Goal: Check status: Check status

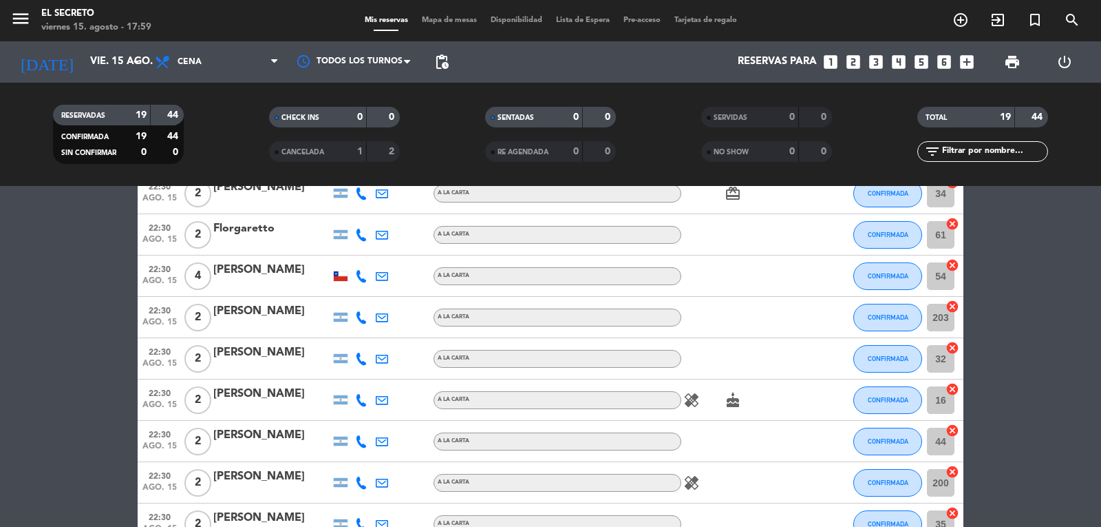
scroll to position [482, 0]
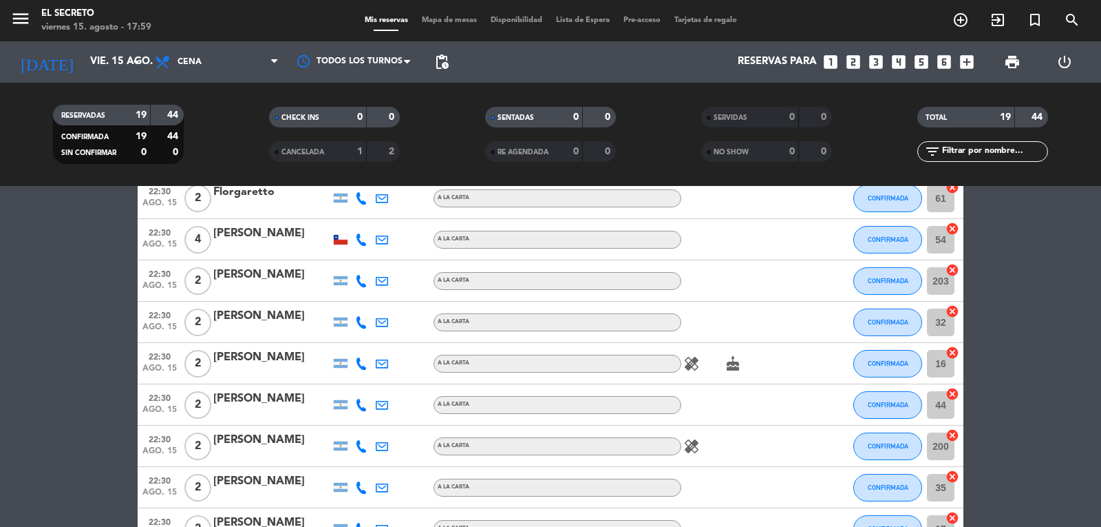
click at [691, 368] on icon "healing" at bounding box center [692, 363] width 17 height 17
click at [731, 366] on icon "cake" at bounding box center [733, 363] width 17 height 17
click at [698, 451] on icon "healing" at bounding box center [692, 446] width 17 height 17
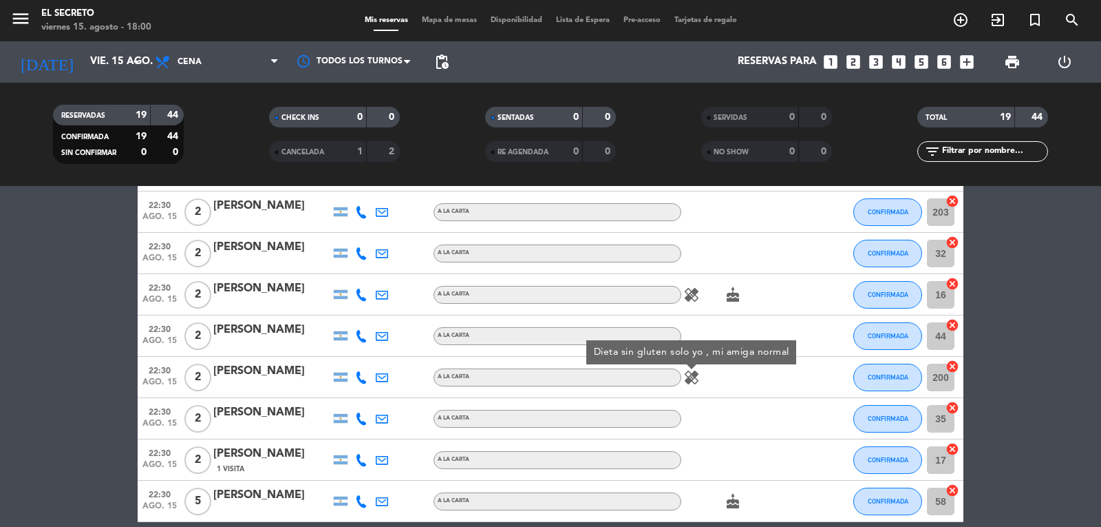
scroll to position [615, 0]
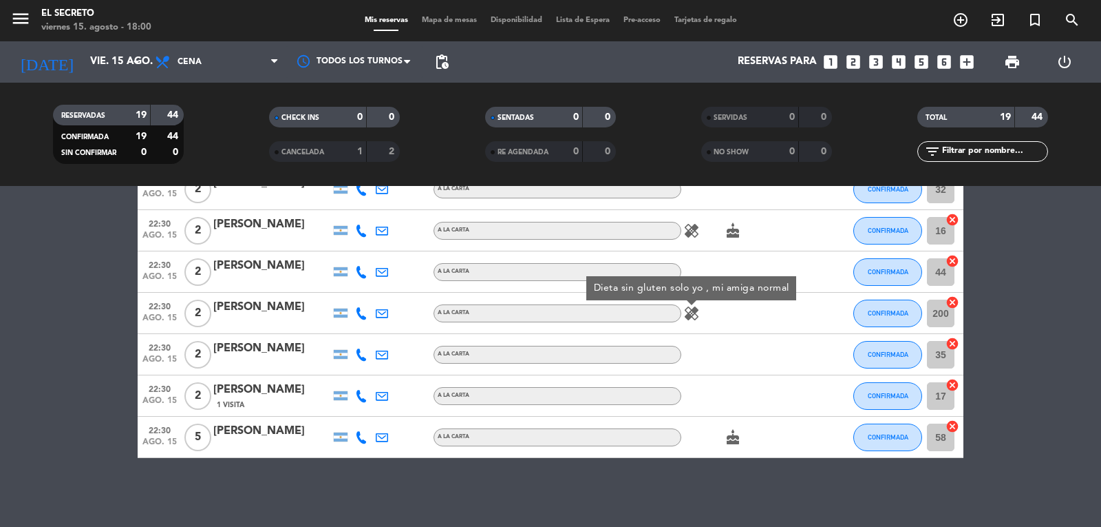
click at [729, 436] on icon "cake" at bounding box center [733, 437] width 17 height 17
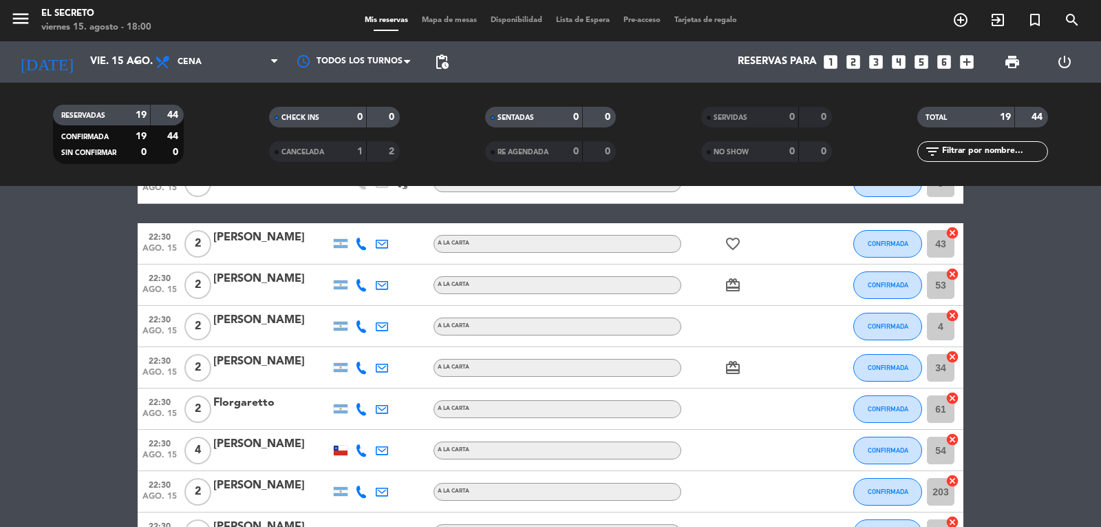
scroll to position [271, 0]
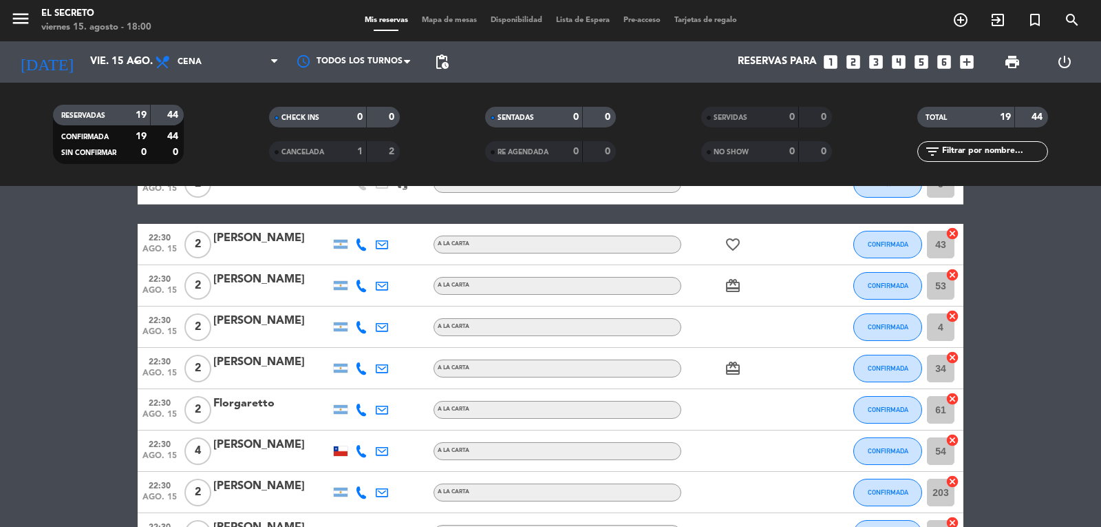
click at [726, 367] on icon "card_giftcard" at bounding box center [733, 368] width 17 height 17
click at [735, 287] on icon "card_giftcard" at bounding box center [733, 285] width 17 height 17
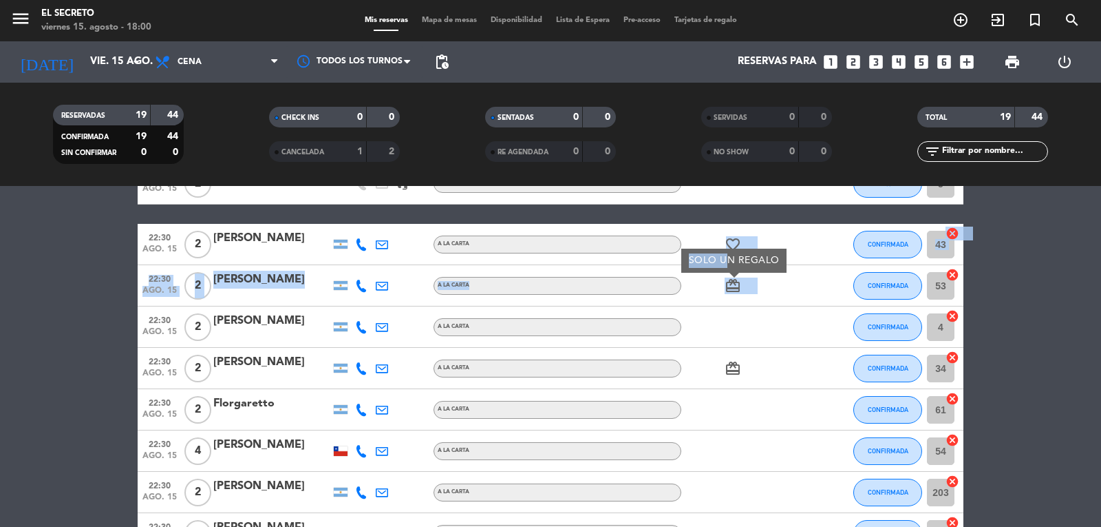
click at [730, 251] on div "20:30 [DATE] 2 [PERSON_NAME] A LA CARTA favorite_border CONFIRMADA 6 cancel 20:…" at bounding box center [551, 390] width 826 height 823
click at [730, 249] on icon "favorite_border" at bounding box center [733, 244] width 17 height 17
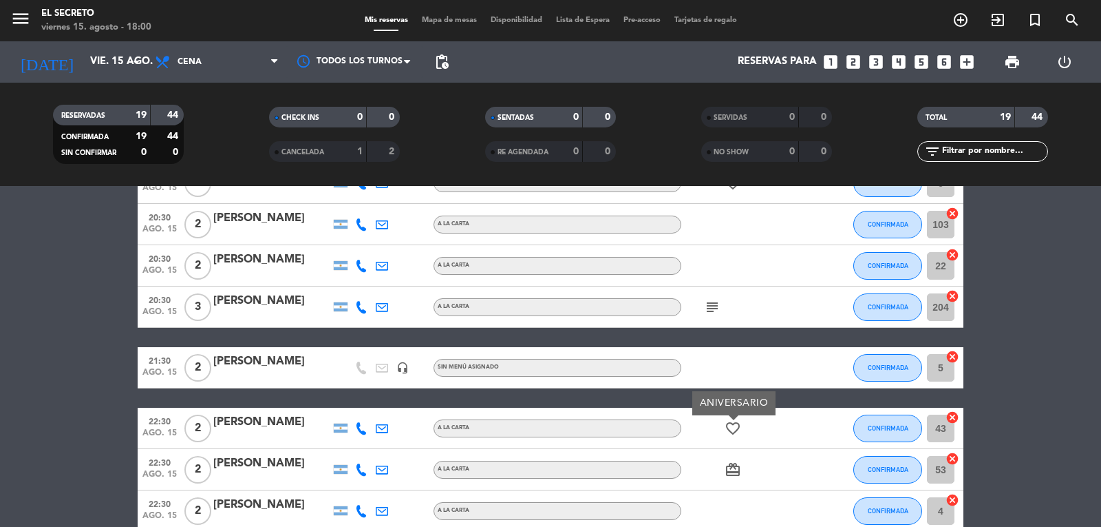
scroll to position [64, 0]
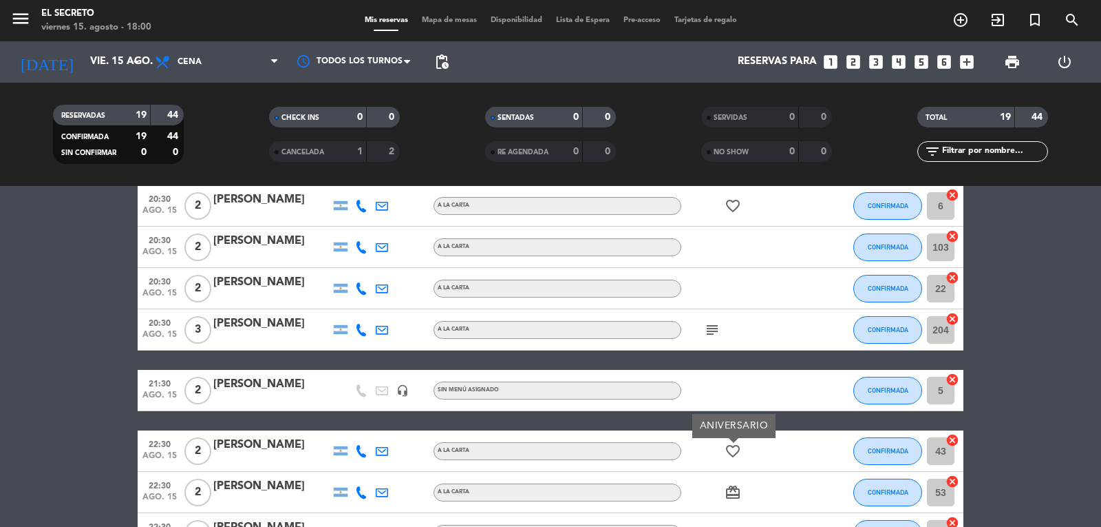
click at [710, 333] on icon "subject" at bounding box center [712, 329] width 17 height 17
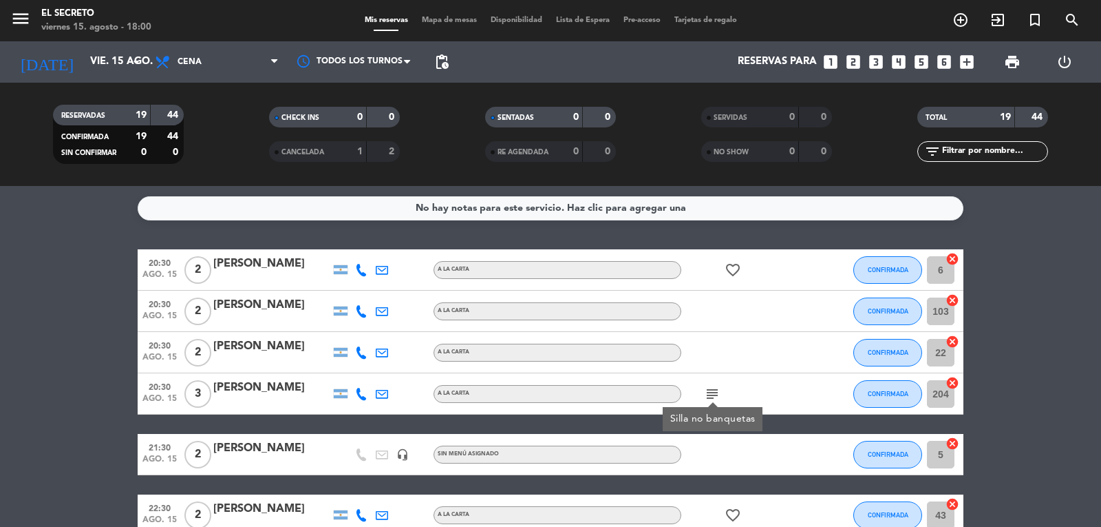
click at [736, 277] on icon "favorite_border" at bounding box center [733, 270] width 17 height 17
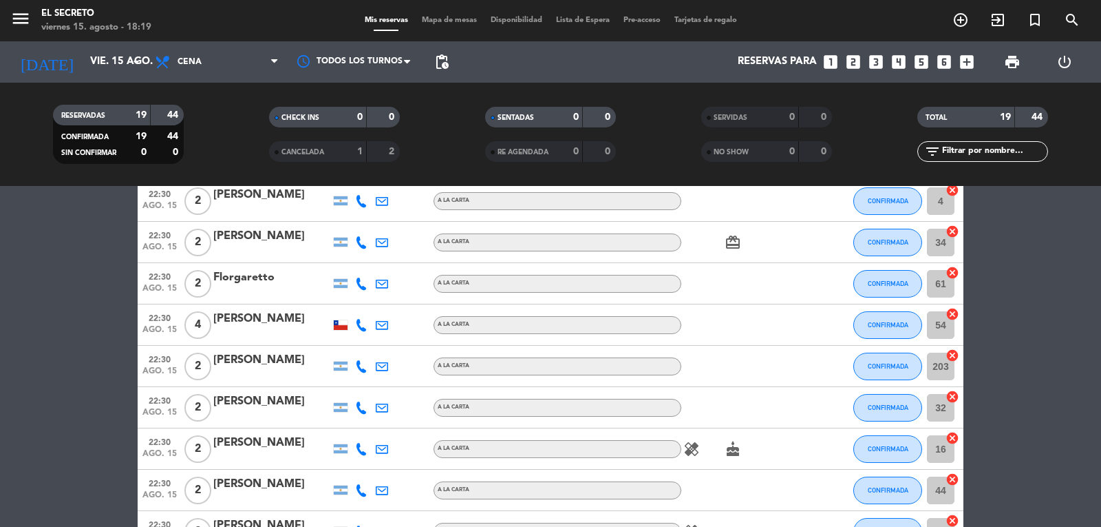
scroll to position [275, 0]
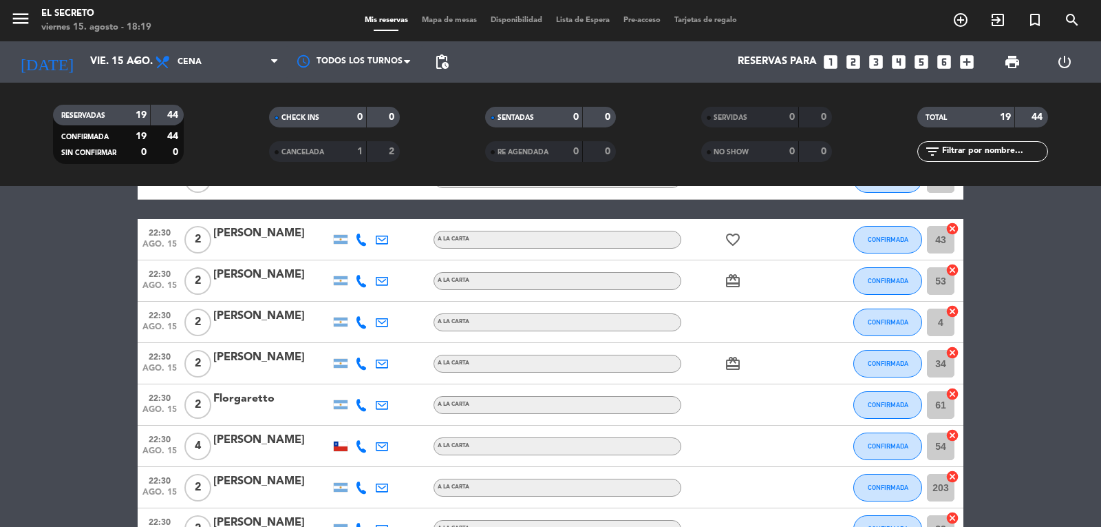
click at [338, 446] on div at bounding box center [341, 446] width 14 height 10
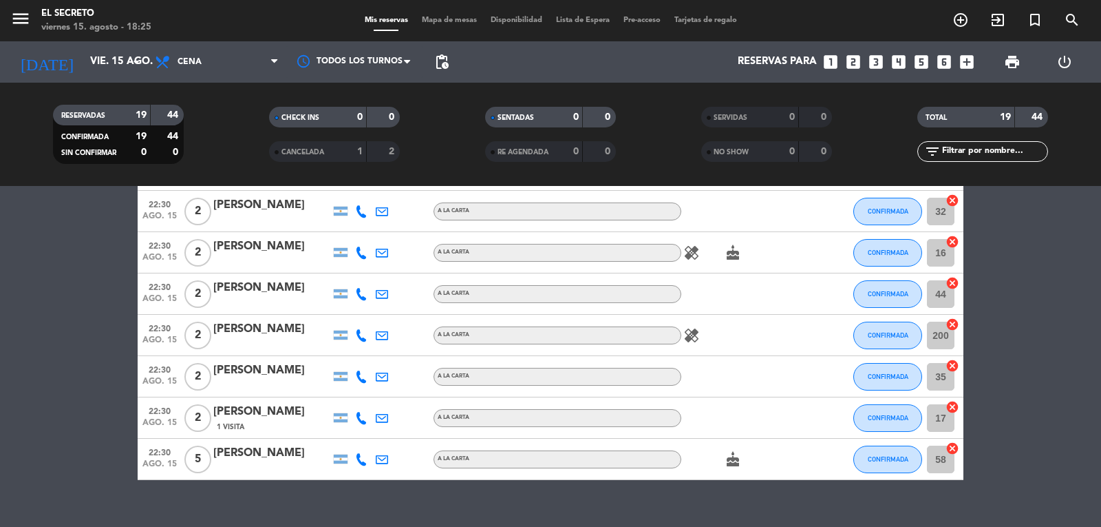
scroll to position [615, 0]
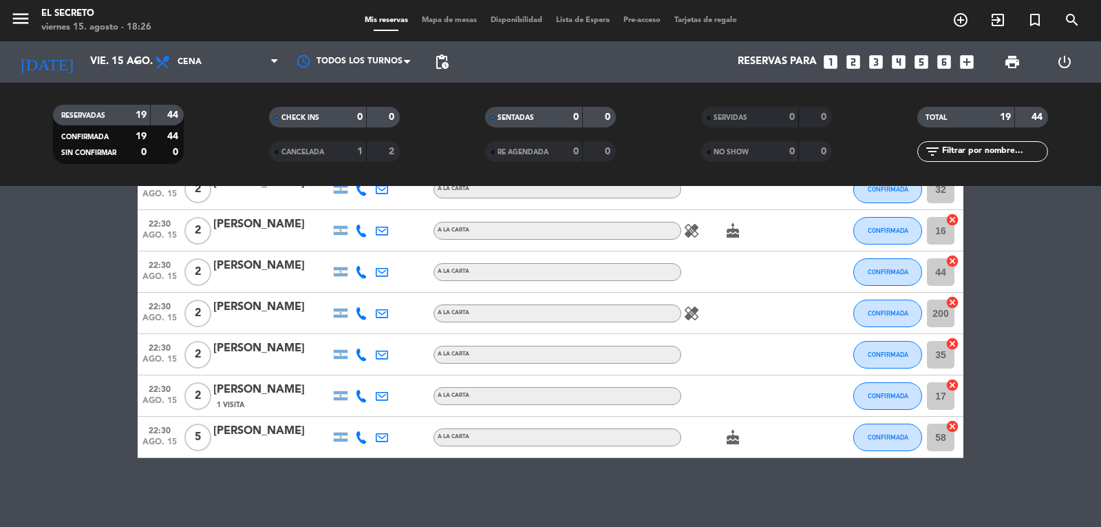
click at [696, 321] on icon "healing" at bounding box center [692, 313] width 17 height 17
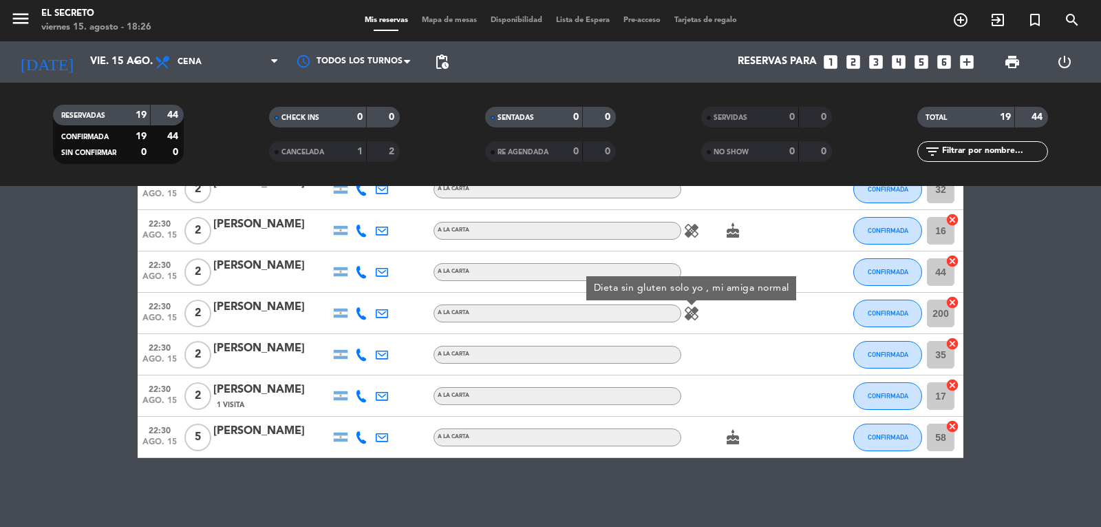
click at [688, 235] on icon "healing" at bounding box center [692, 230] width 17 height 17
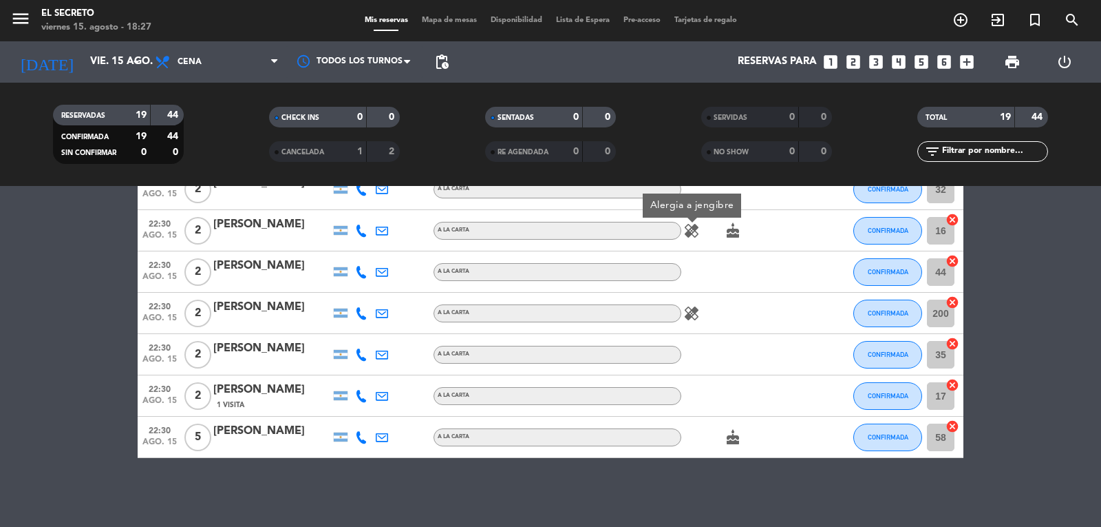
click at [688, 237] on icon "healing" at bounding box center [692, 230] width 17 height 17
click at [693, 231] on icon "healing" at bounding box center [692, 230] width 17 height 17
click at [737, 231] on icon "cake" at bounding box center [733, 230] width 17 height 17
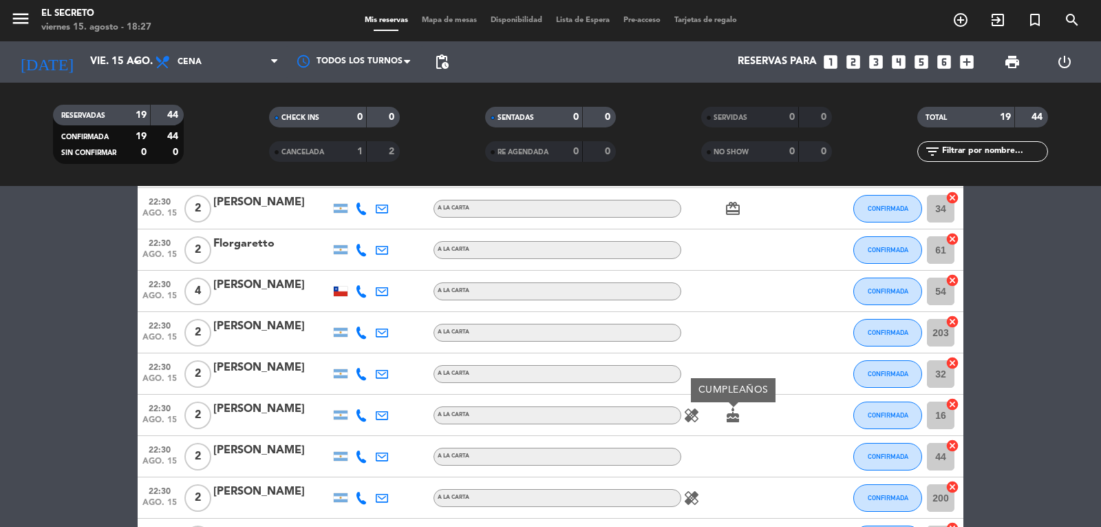
scroll to position [339, 0]
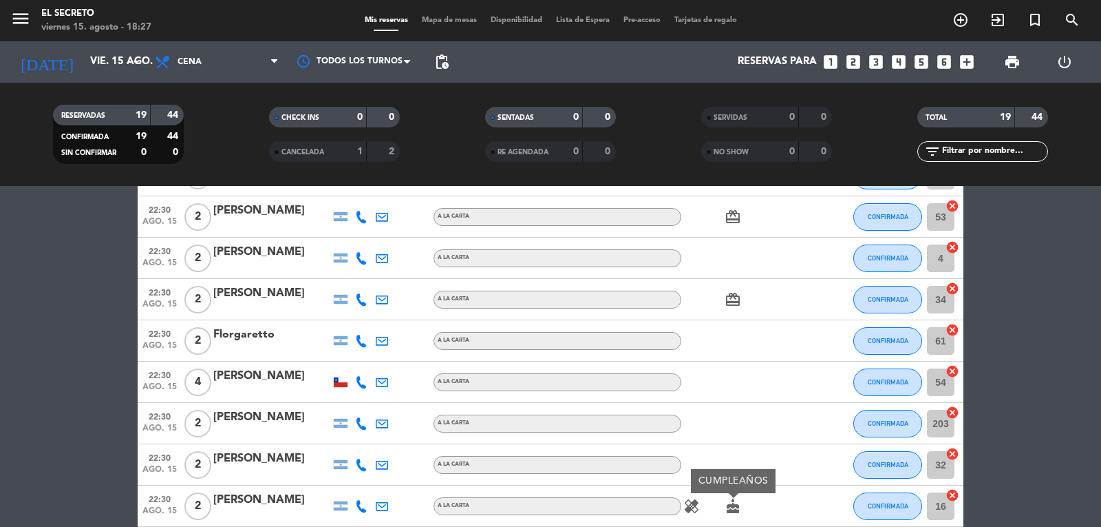
click at [741, 302] on icon "card_giftcard" at bounding box center [733, 299] width 17 height 17
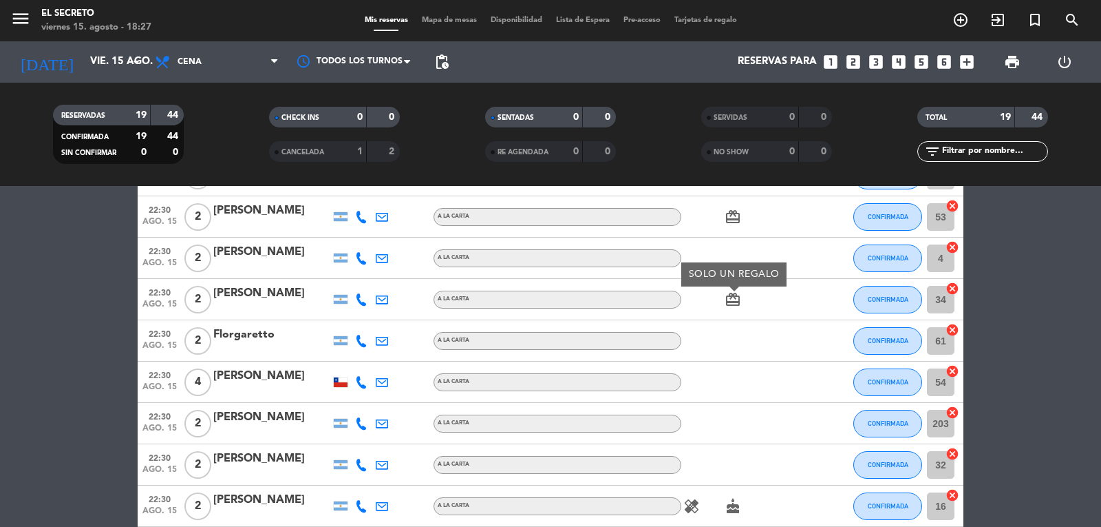
click at [732, 229] on div "card_giftcard" at bounding box center [744, 216] width 124 height 41
click at [732, 219] on icon "card_giftcard" at bounding box center [733, 217] width 17 height 17
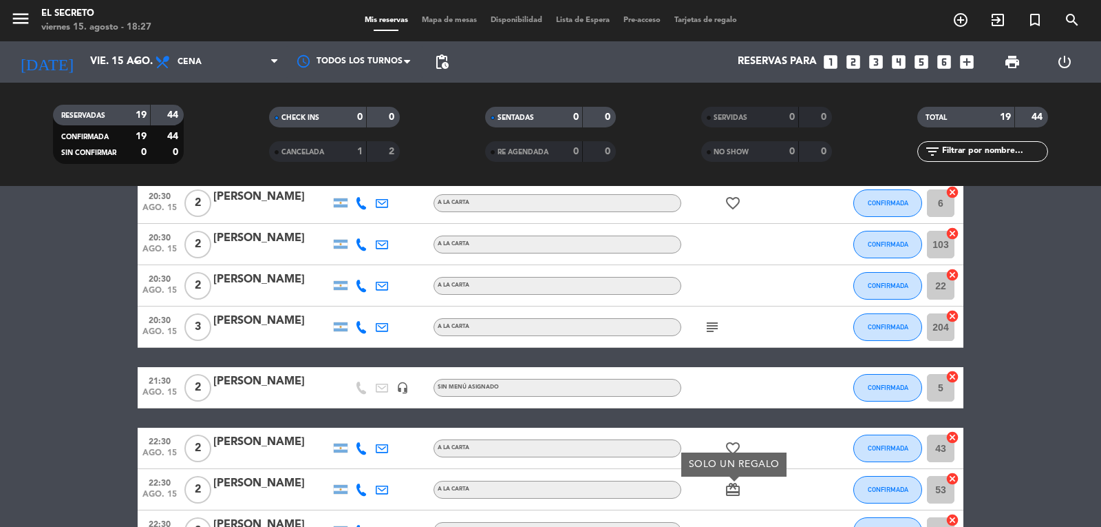
scroll to position [64, 0]
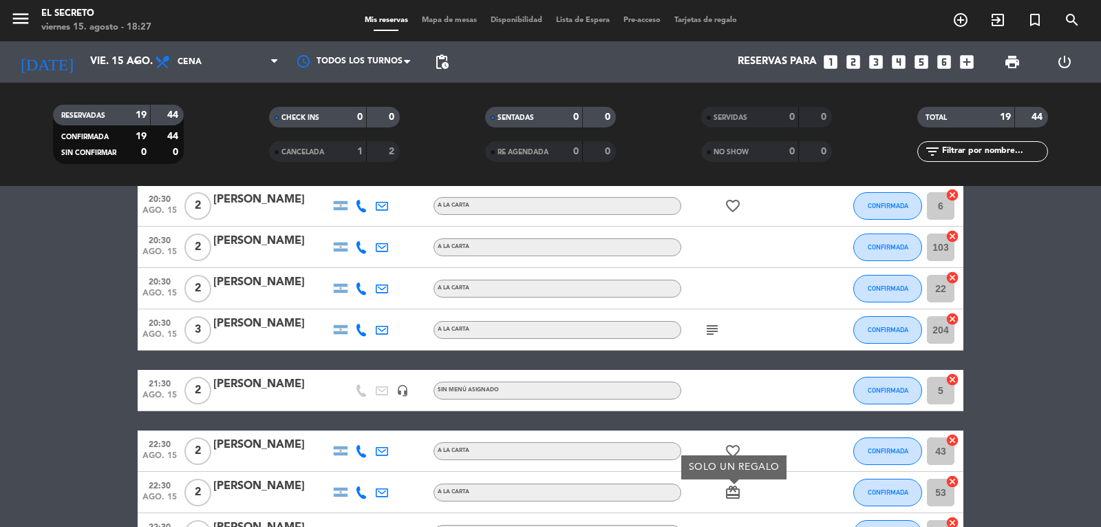
click at [701, 320] on div "subject" at bounding box center [744, 329] width 124 height 41
click at [714, 339] on div "subject" at bounding box center [744, 329] width 124 height 41
click at [720, 319] on div "subject" at bounding box center [744, 329] width 124 height 41
click at [711, 332] on icon "subject" at bounding box center [712, 329] width 17 height 17
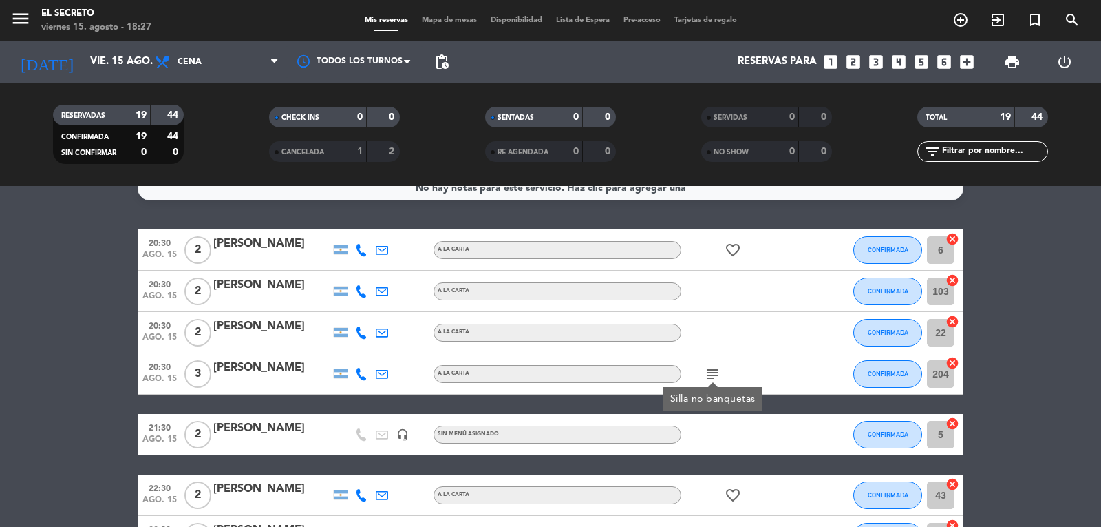
scroll to position [0, 0]
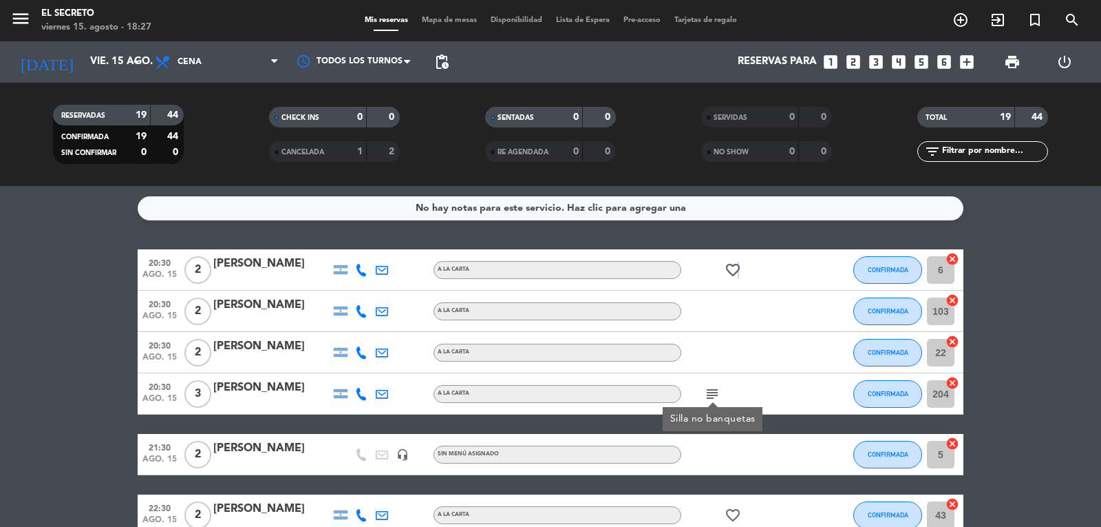
click at [737, 274] on icon "favorite_border" at bounding box center [733, 270] width 17 height 17
click at [761, 319] on div at bounding box center [744, 311] width 124 height 41
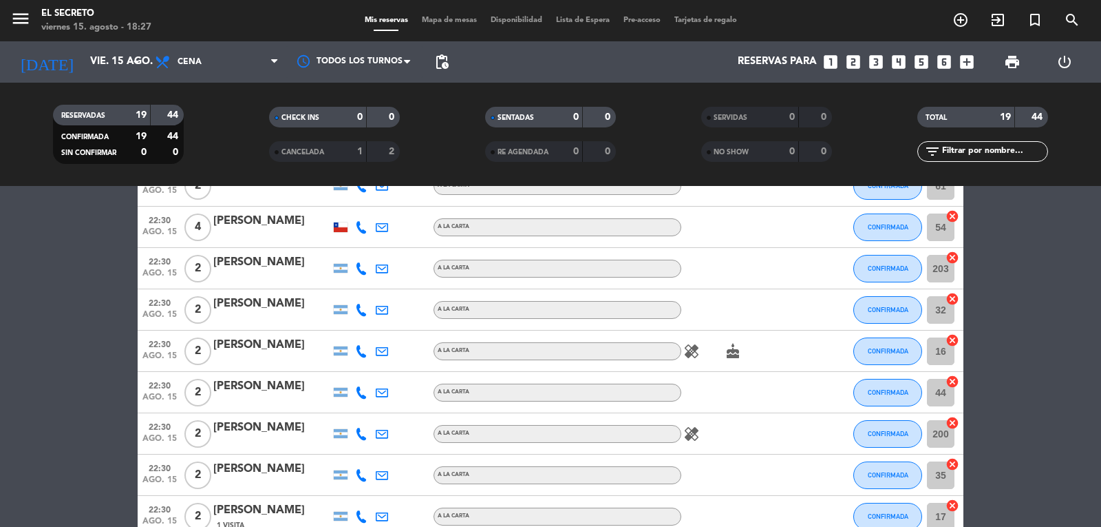
scroll to position [615, 0]
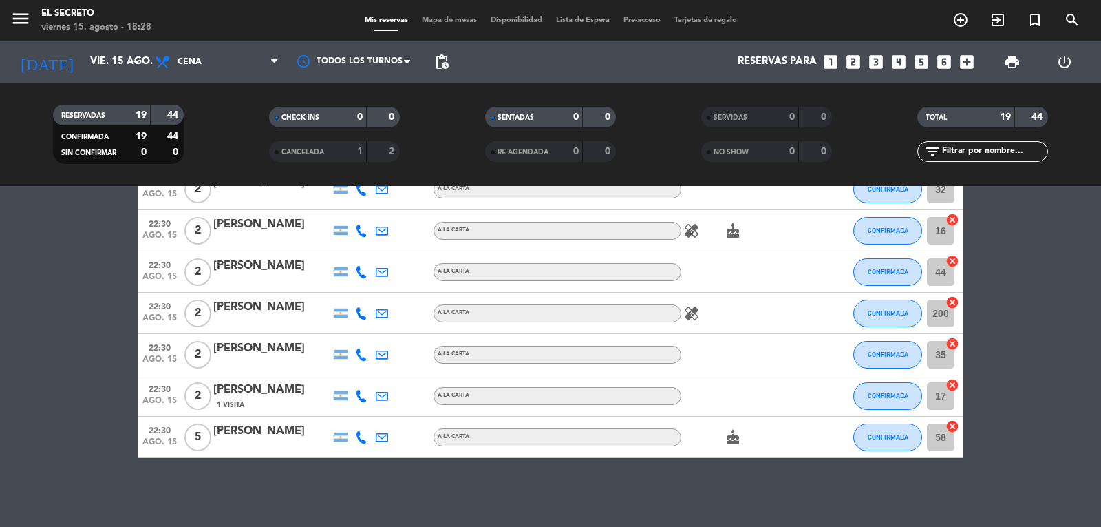
click at [732, 437] on icon "cake" at bounding box center [733, 437] width 17 height 17
click at [735, 439] on icon "cake" at bounding box center [733, 437] width 17 height 17
click at [692, 316] on icon "healing" at bounding box center [692, 313] width 17 height 17
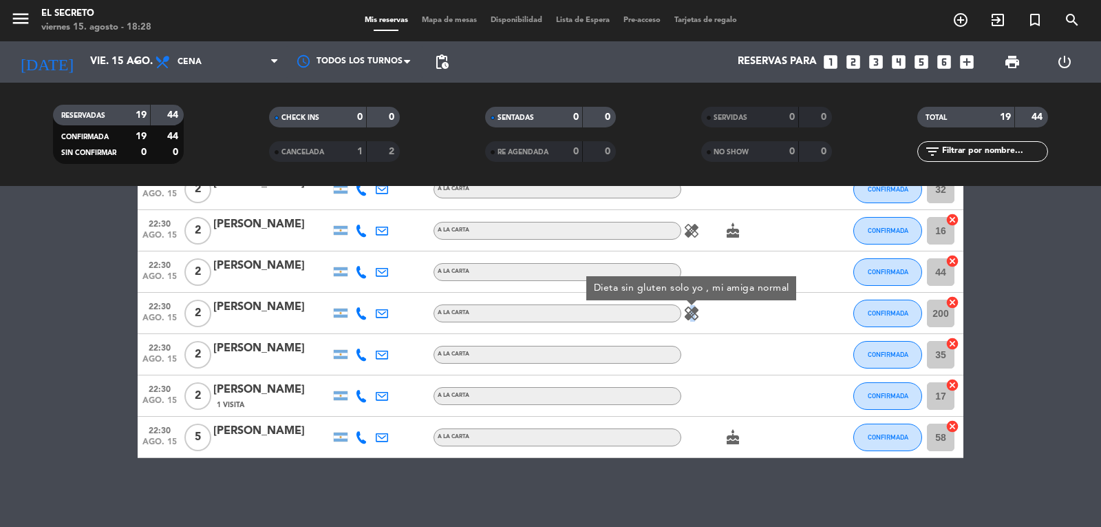
click at [692, 316] on icon "healing" at bounding box center [692, 313] width 17 height 17
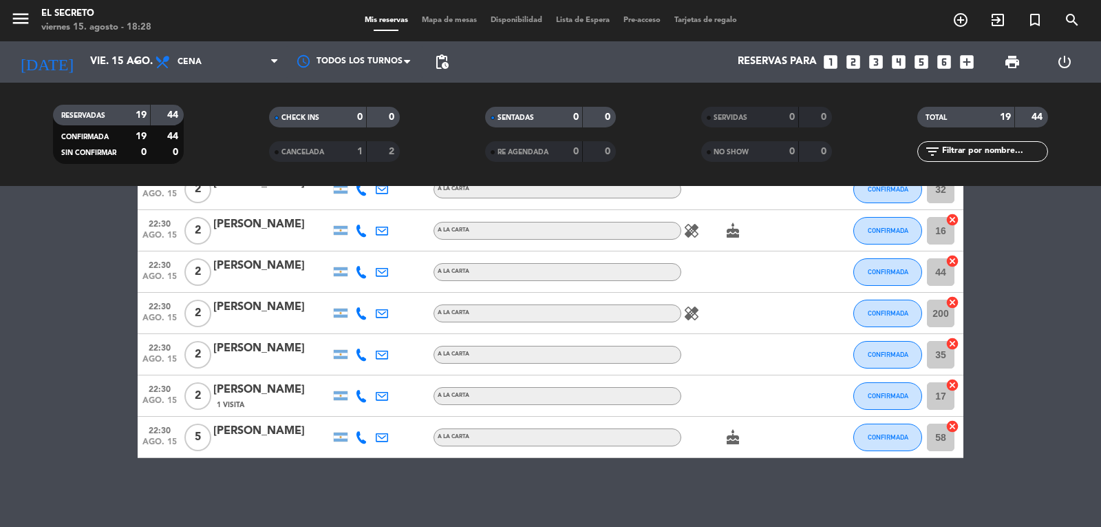
click at [691, 233] on icon "healing" at bounding box center [692, 230] width 17 height 17
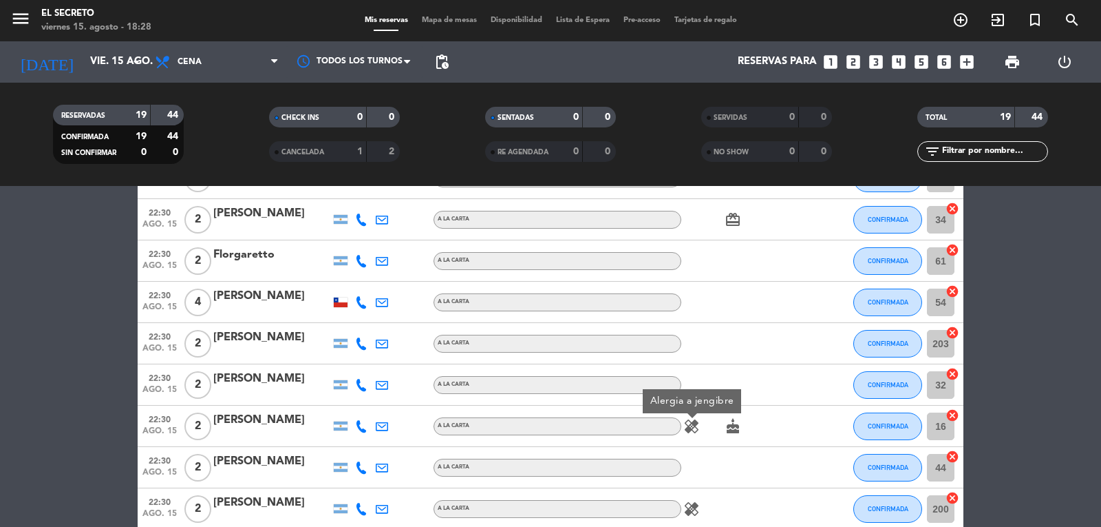
scroll to position [339, 0]
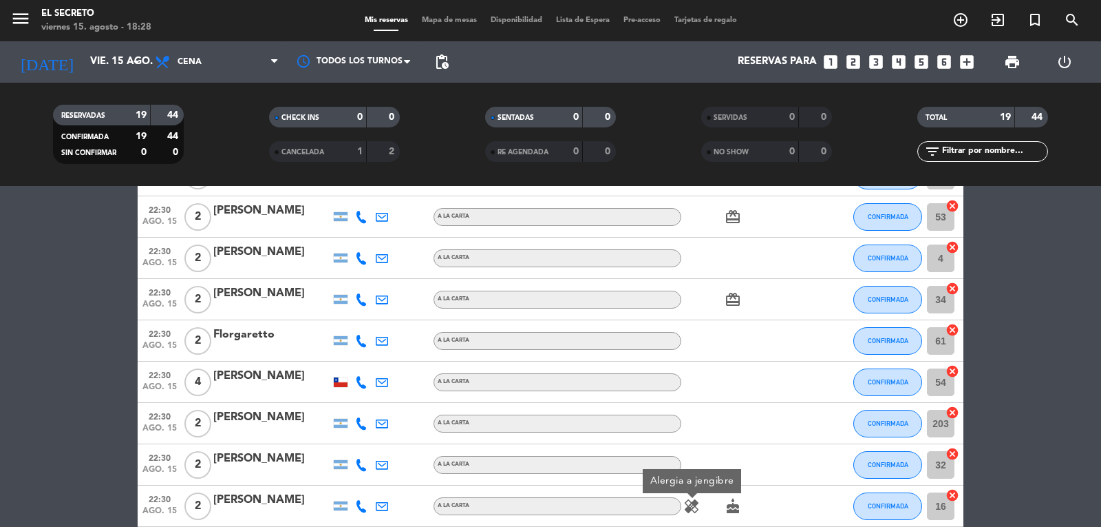
click at [733, 513] on icon "cake" at bounding box center [733, 506] width 17 height 17
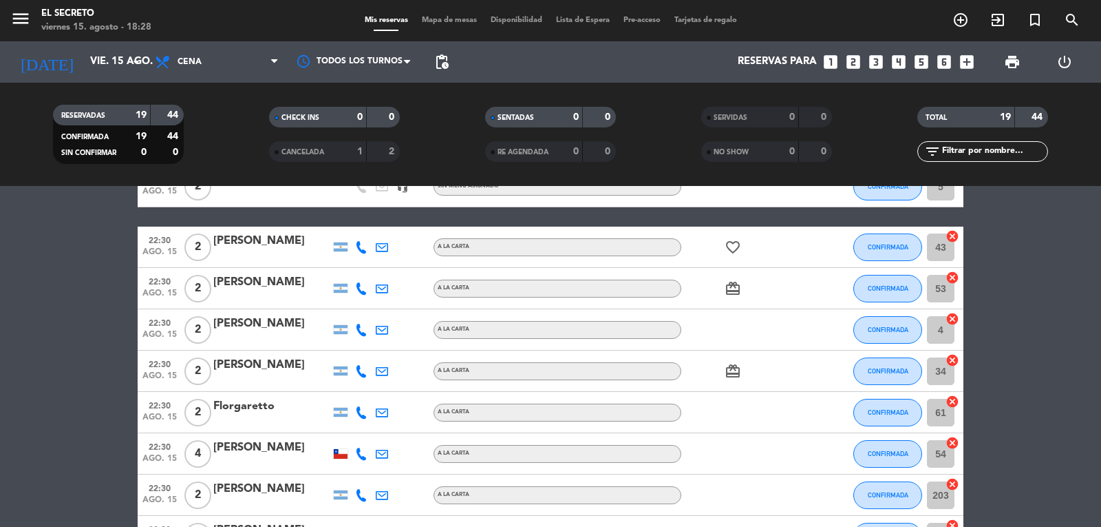
scroll to position [202, 0]
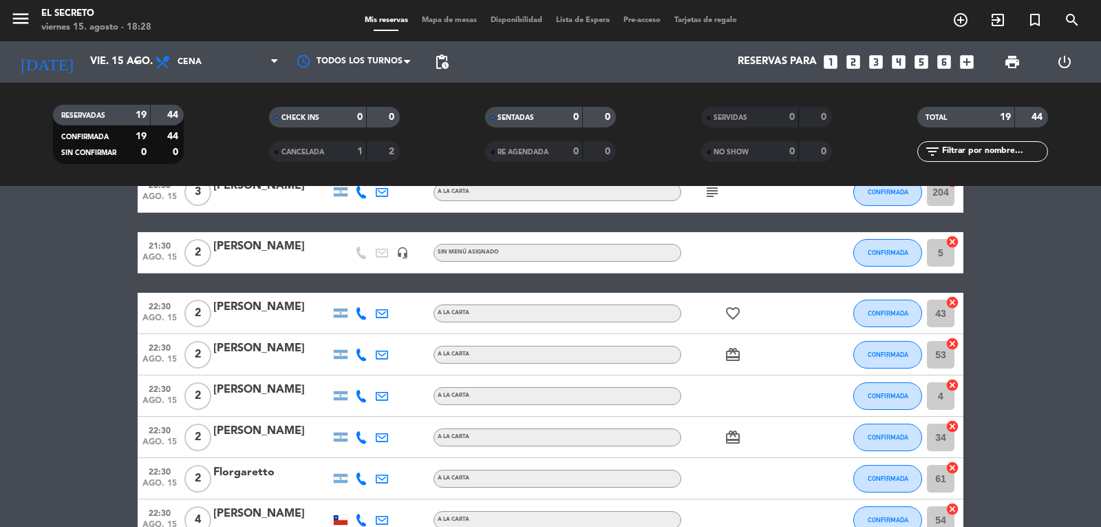
click at [732, 444] on icon "card_giftcard" at bounding box center [733, 437] width 17 height 17
click at [732, 350] on icon "card_giftcard" at bounding box center [733, 354] width 17 height 17
click at [729, 313] on icon "favorite_border" at bounding box center [733, 313] width 17 height 17
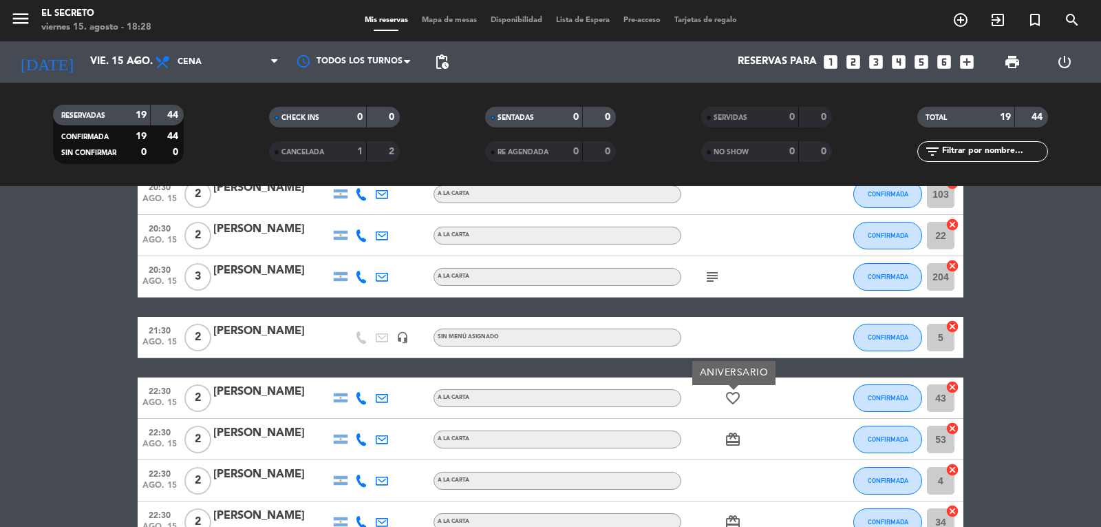
scroll to position [0, 0]
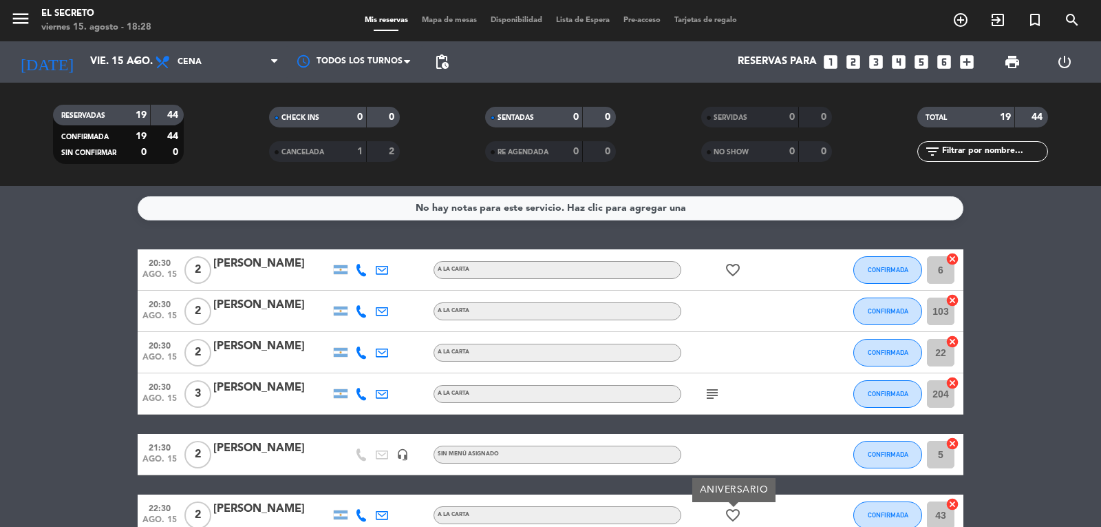
click at [712, 399] on icon "subject" at bounding box center [712, 394] width 17 height 17
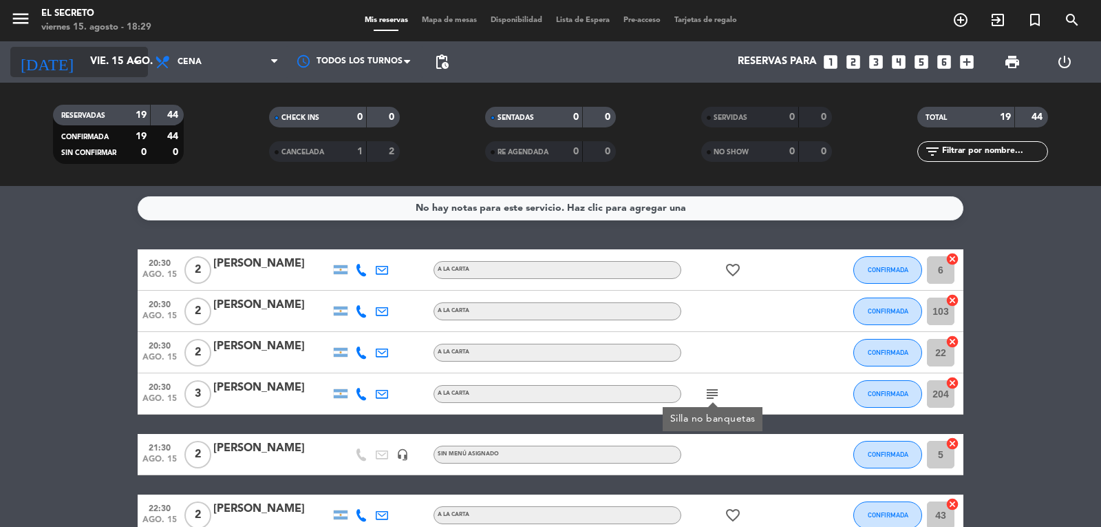
drag, startPoint x: 108, startPoint y: 70, endPoint x: 116, endPoint y: 74, distance: 8.9
click at [116, 74] on input "vie. 15 ago." at bounding box center [149, 62] width 133 height 26
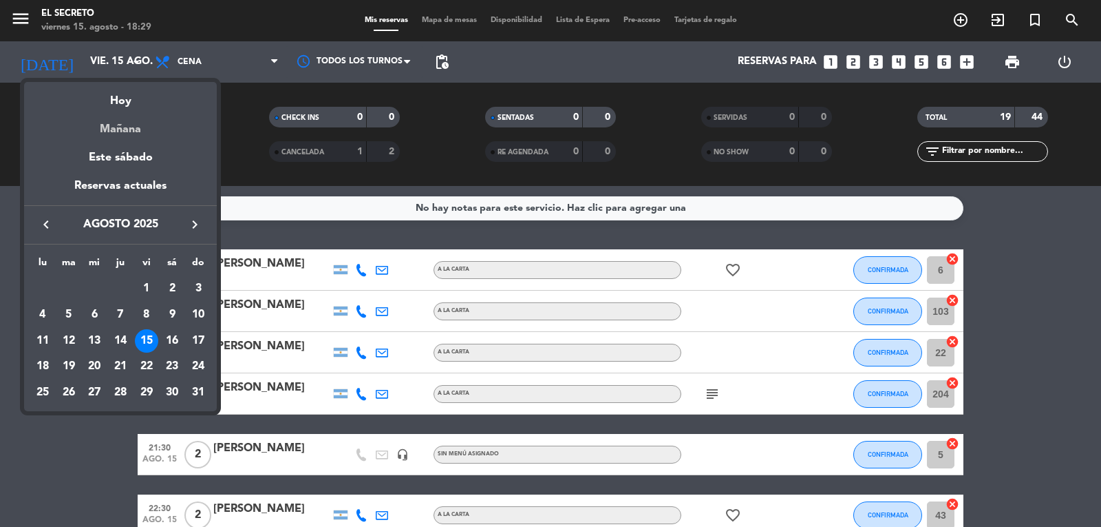
click at [135, 129] on div "Mañana" at bounding box center [120, 124] width 193 height 28
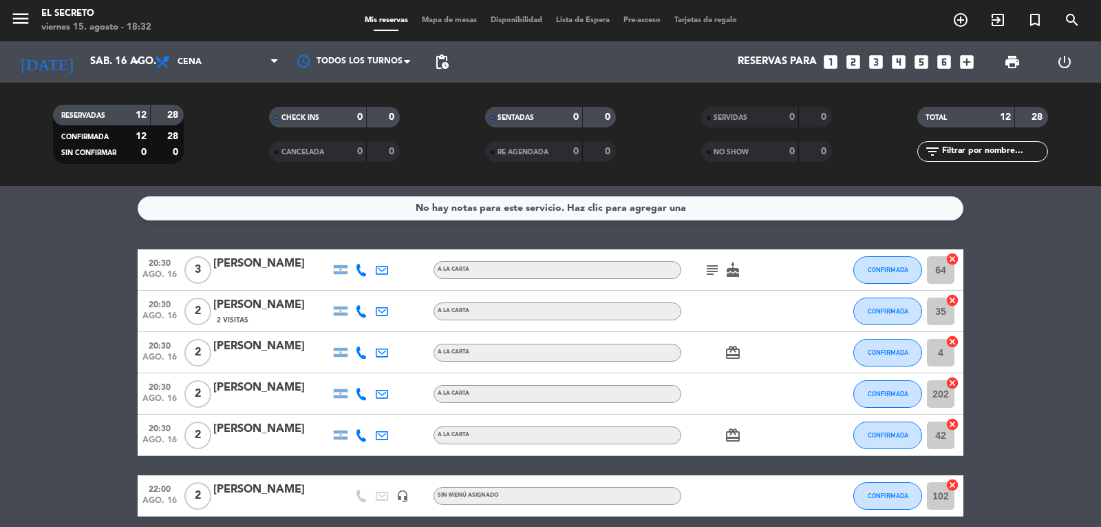
click at [169, 119] on strong "28" at bounding box center [174, 115] width 14 height 10
click at [83, 66] on input "sáb. 16 ago." at bounding box center [149, 62] width 133 height 26
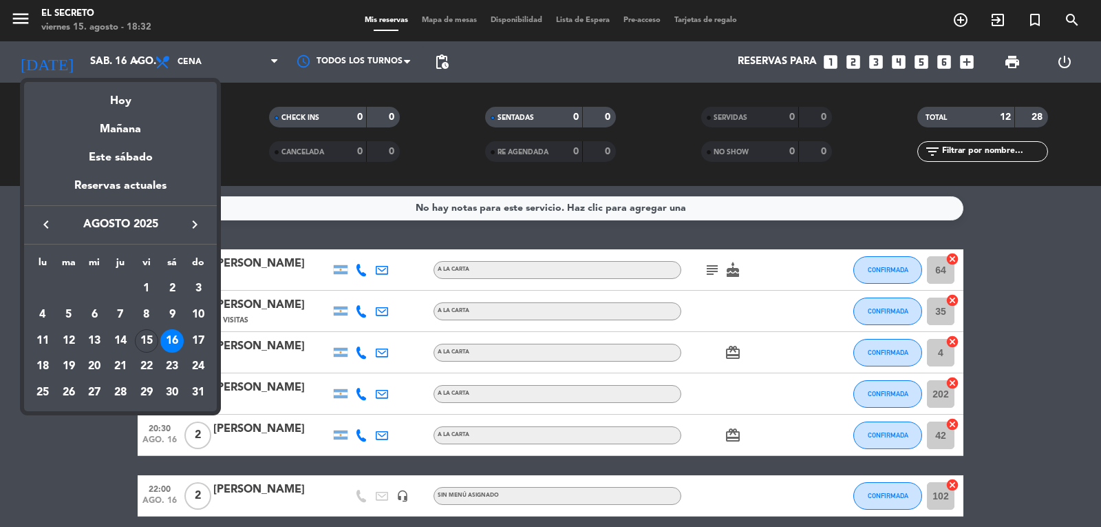
click at [259, 178] on div at bounding box center [550, 263] width 1101 height 527
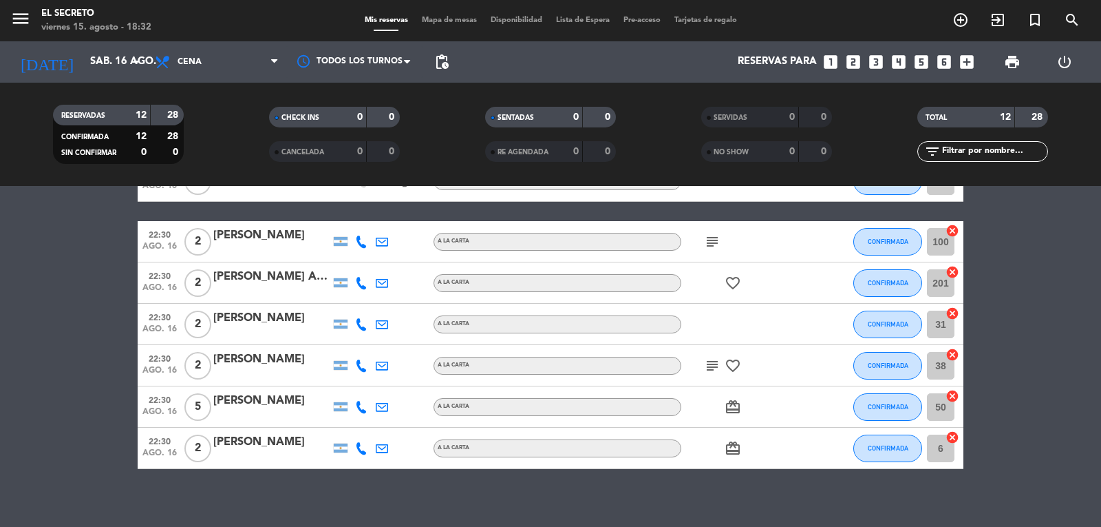
scroll to position [326, 0]
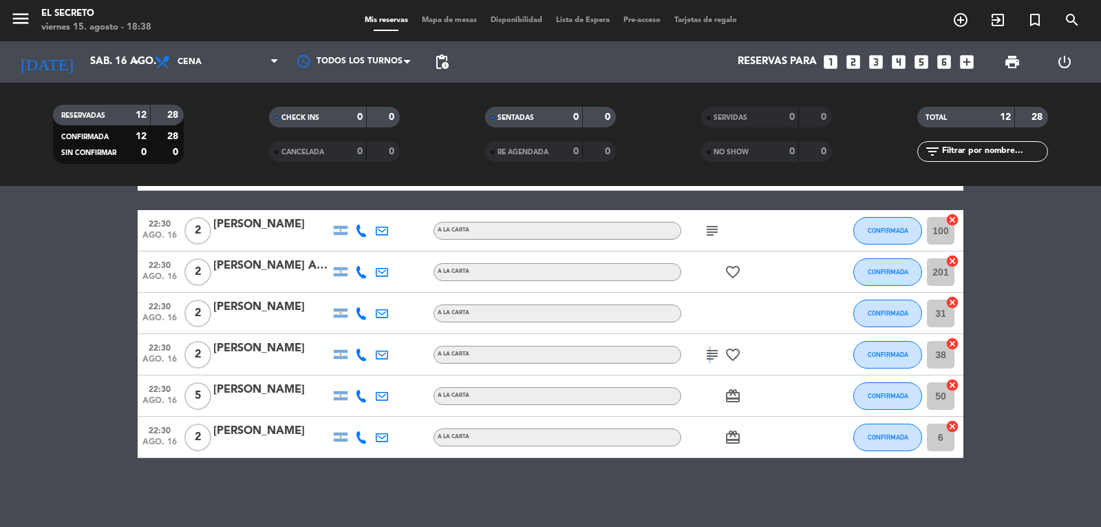
click at [708, 354] on icon "subject" at bounding box center [712, 354] width 17 height 17
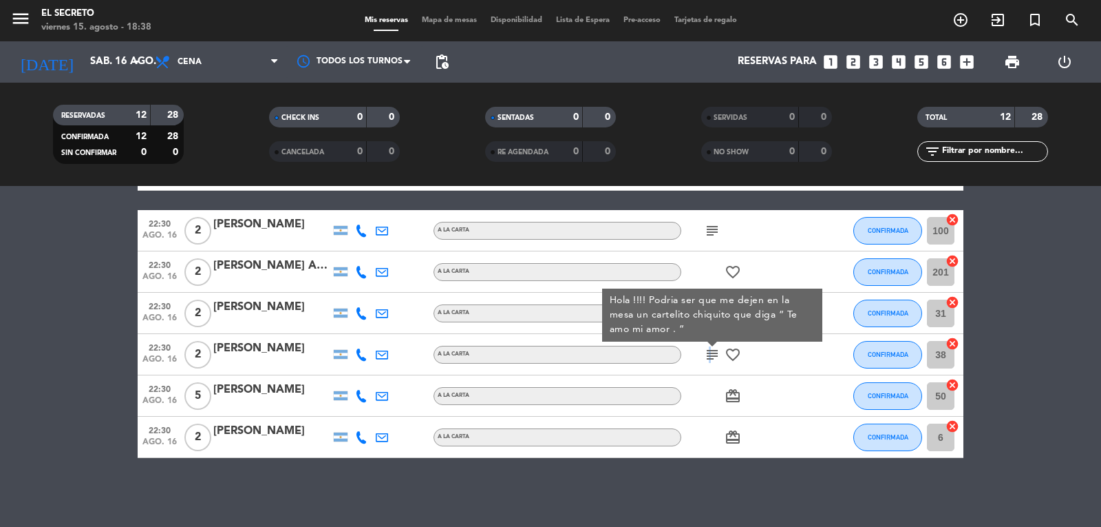
click at [708, 371] on div "subject Hola !!!! Podria ser que me dejen en la mesa un cartelito chiquito que …" at bounding box center [744, 354] width 124 height 41
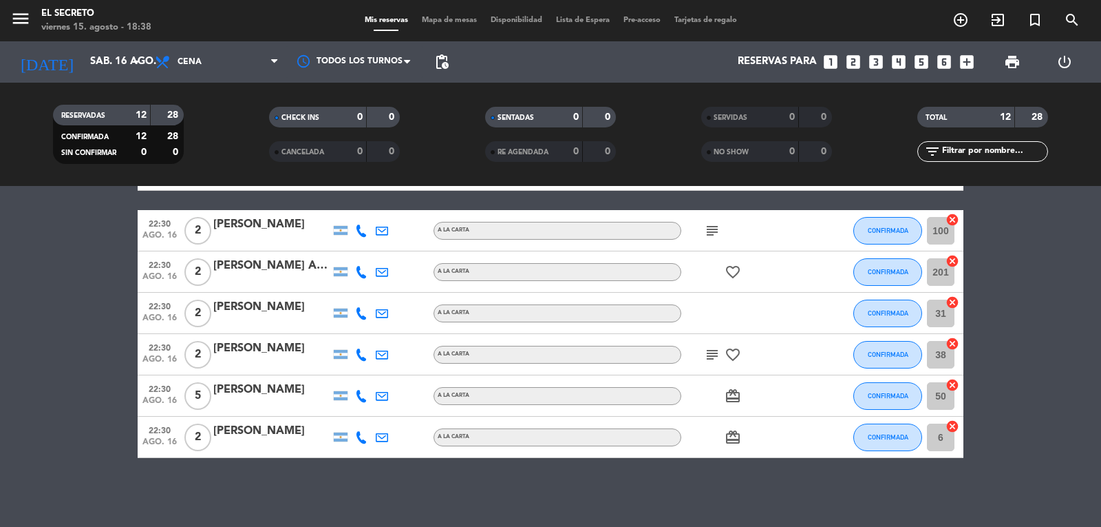
click at [712, 356] on icon "subject" at bounding box center [712, 354] width 17 height 17
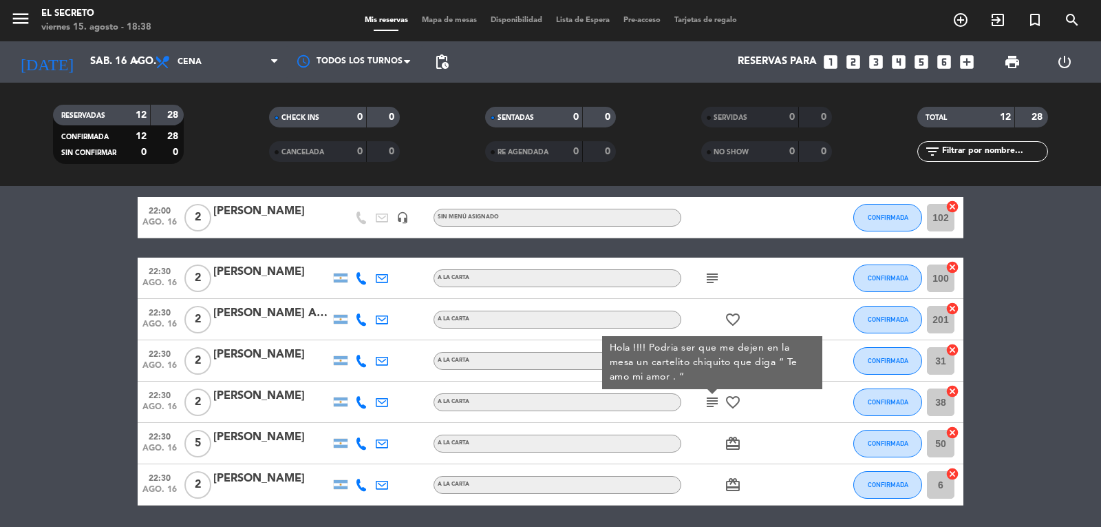
scroll to position [257, 0]
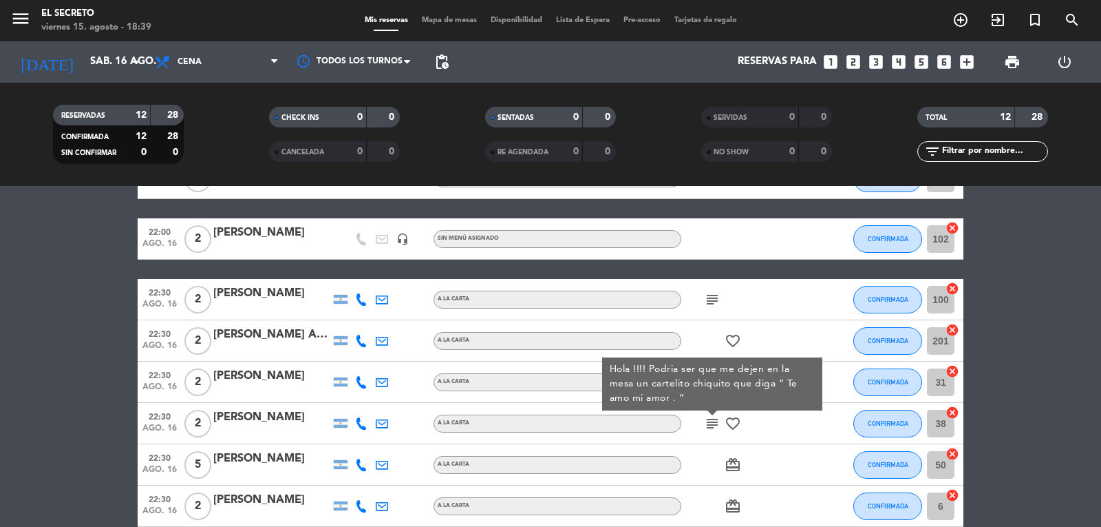
click at [777, 427] on div "subject Hola !!!! Podria ser que me dejen en la mesa un cartelito chiquito que …" at bounding box center [744, 423] width 124 height 41
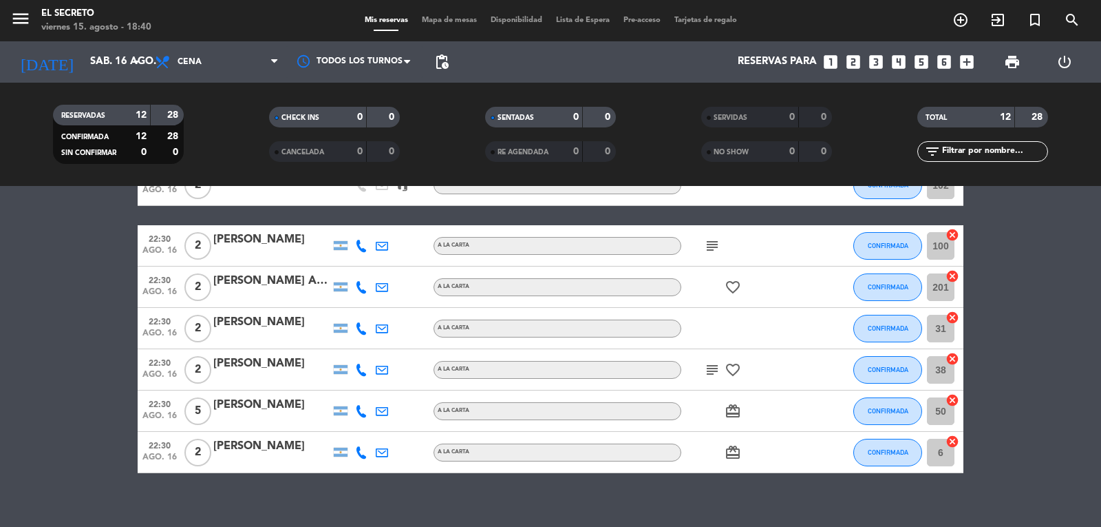
scroll to position [326, 0]
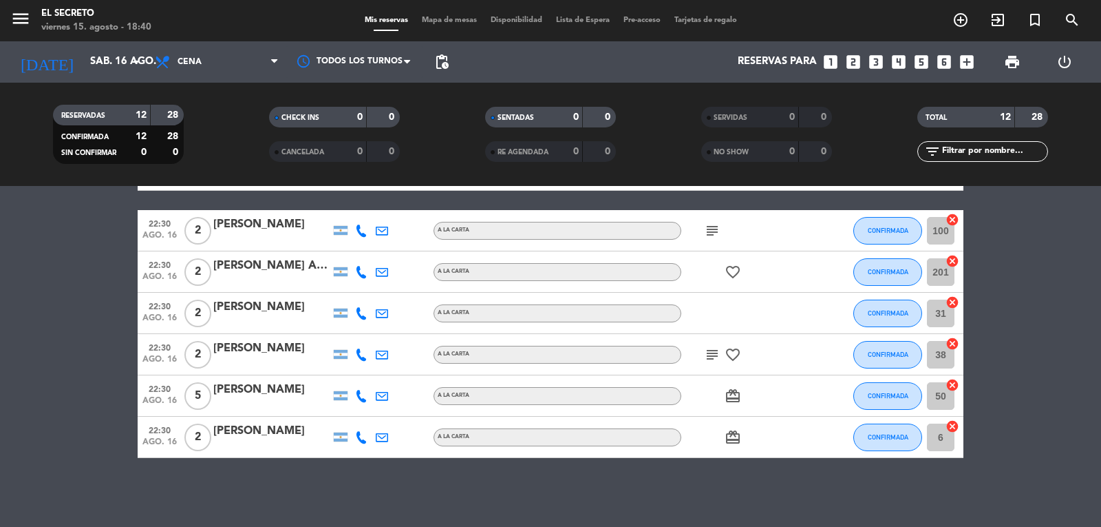
click at [717, 361] on icon "subject" at bounding box center [712, 354] width 17 height 17
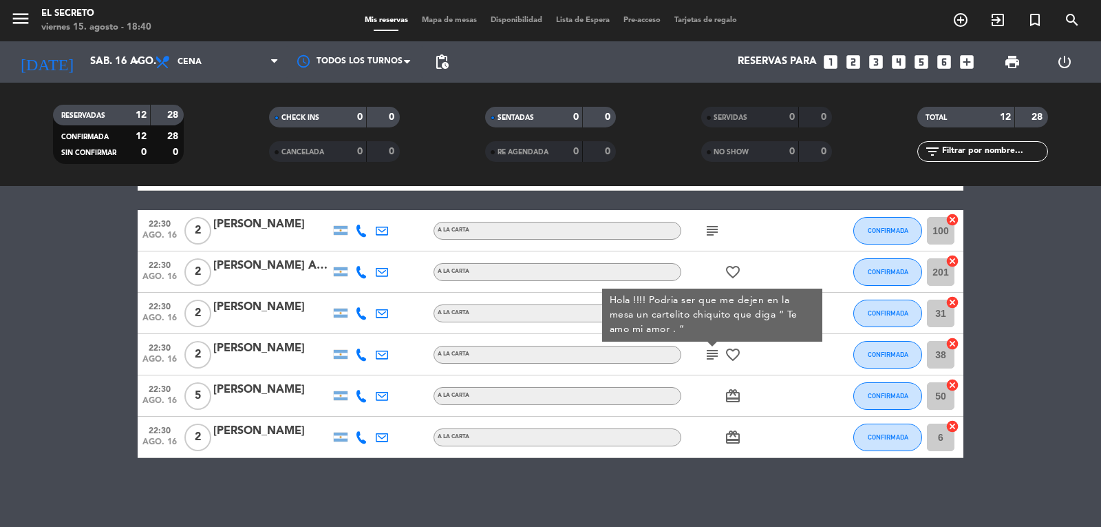
click at [710, 229] on icon "subject" at bounding box center [712, 230] width 17 height 17
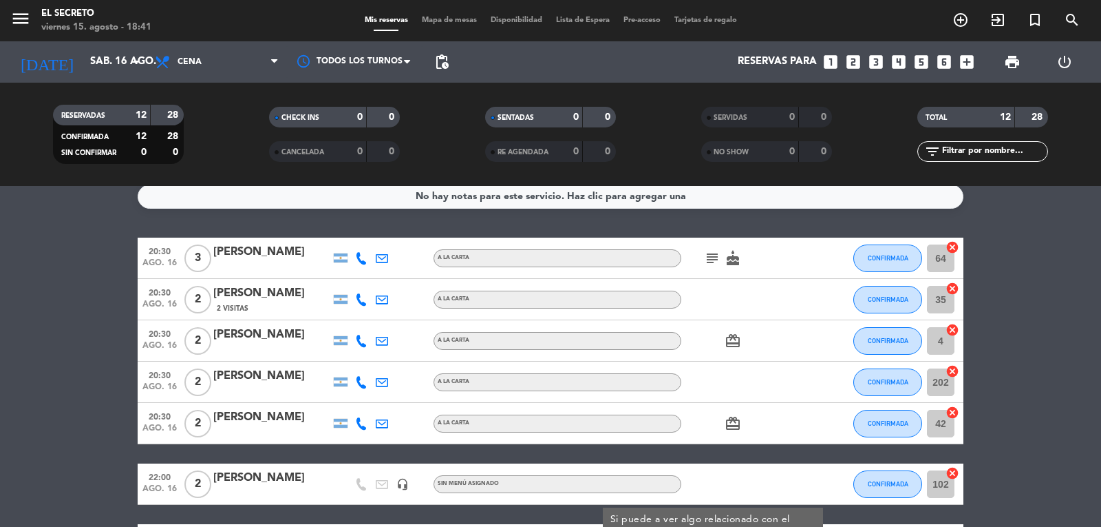
scroll to position [0, 0]
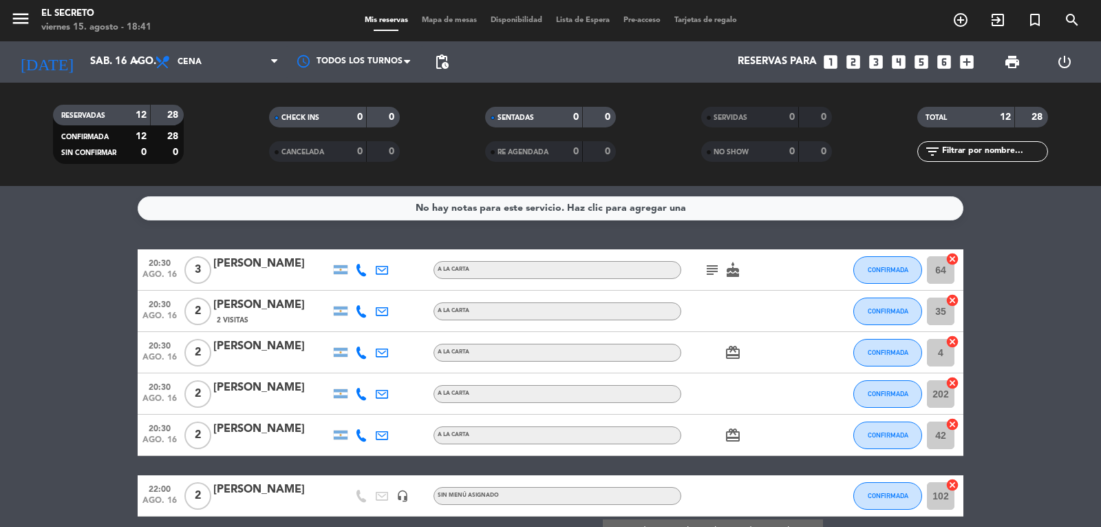
click at [717, 274] on icon "subject" at bounding box center [712, 270] width 17 height 17
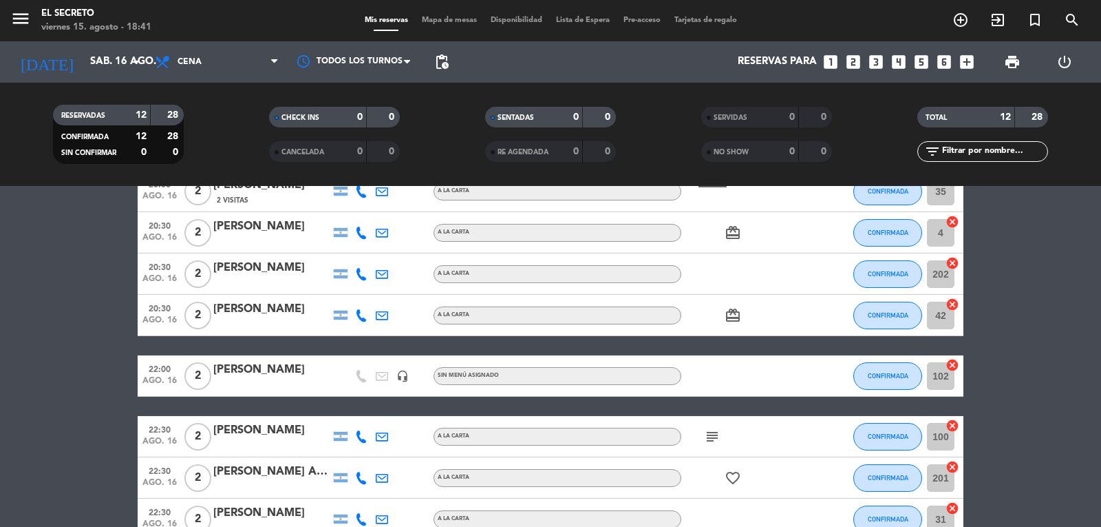
scroll to position [138, 0]
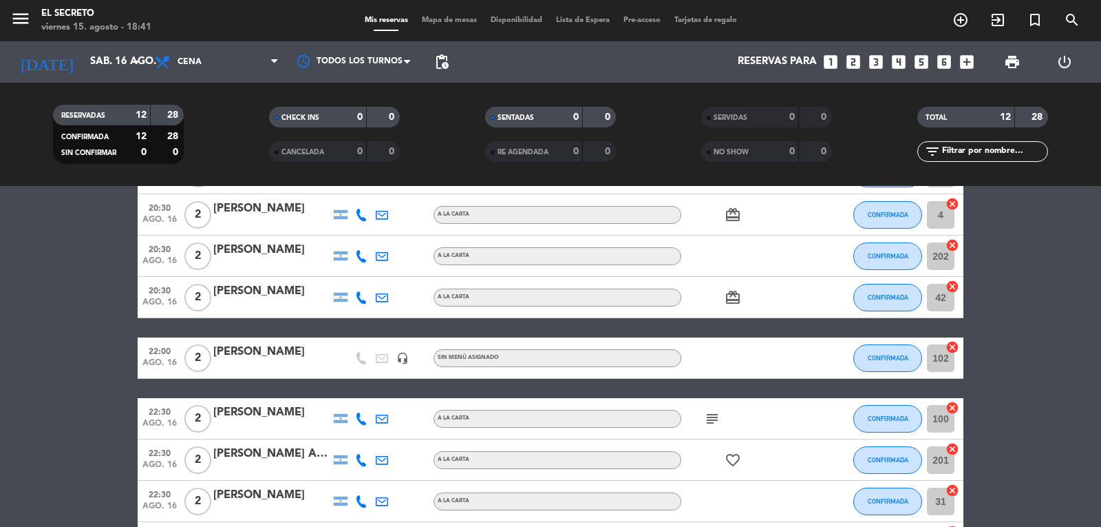
click at [716, 420] on icon "subject" at bounding box center [712, 418] width 17 height 17
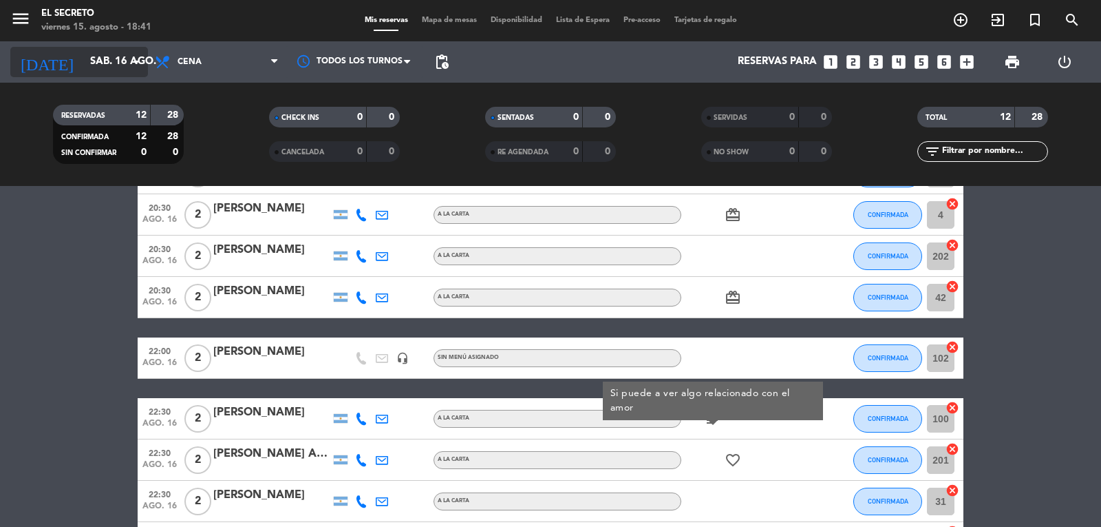
click at [83, 65] on input "sáb. 16 ago." at bounding box center [149, 62] width 133 height 26
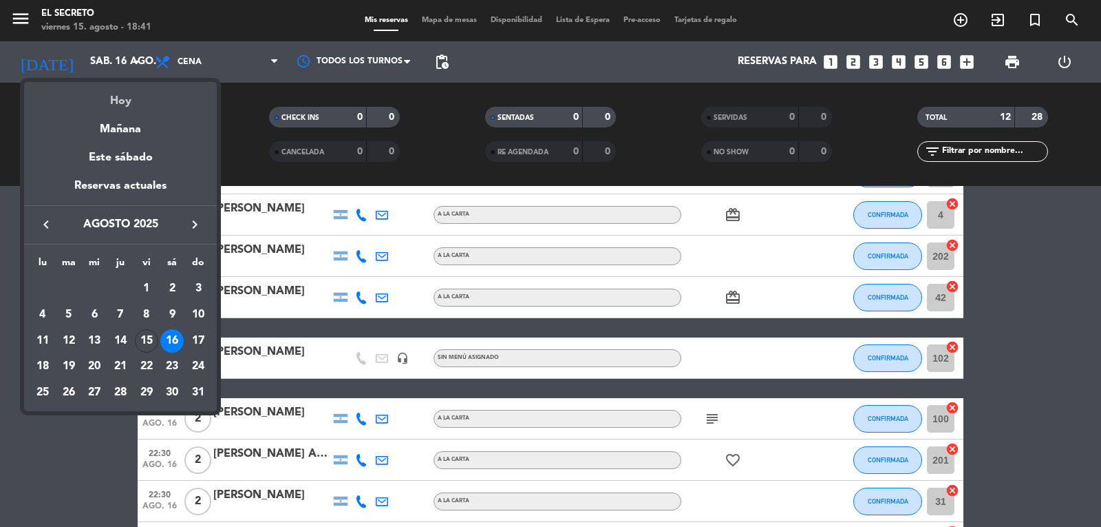
click at [123, 98] on div "Hoy" at bounding box center [120, 96] width 193 height 28
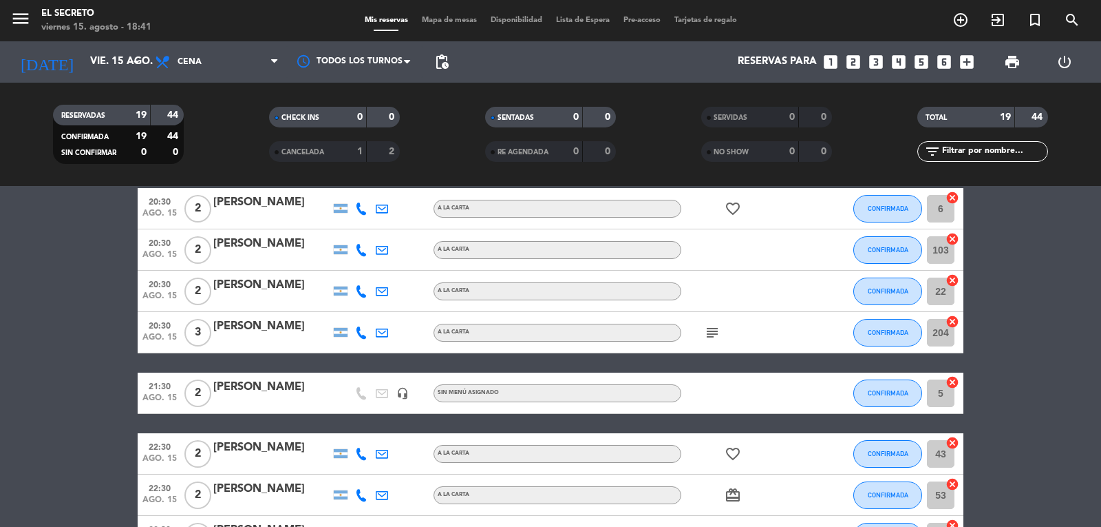
scroll to position [0, 0]
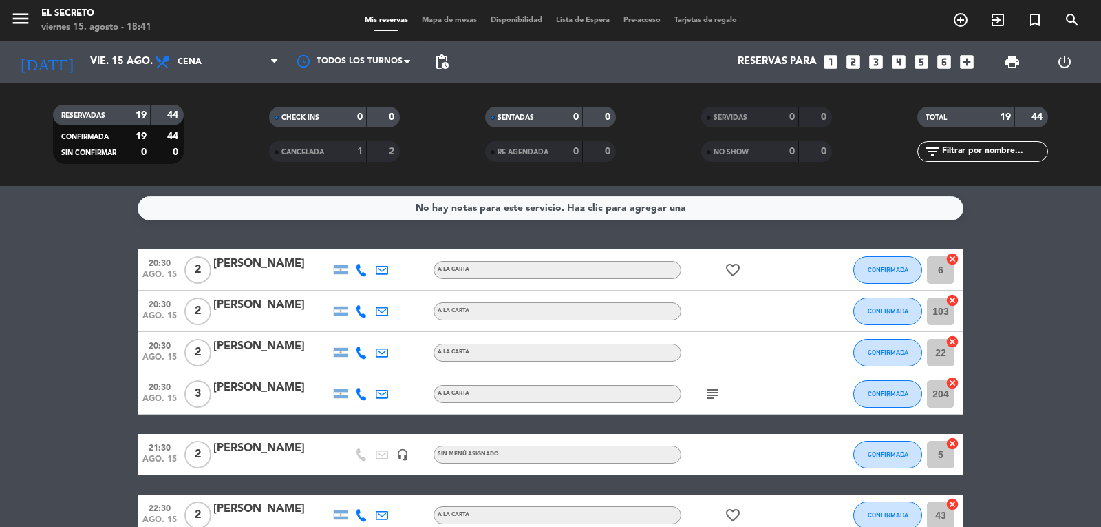
click at [717, 390] on icon "subject" at bounding box center [712, 394] width 17 height 17
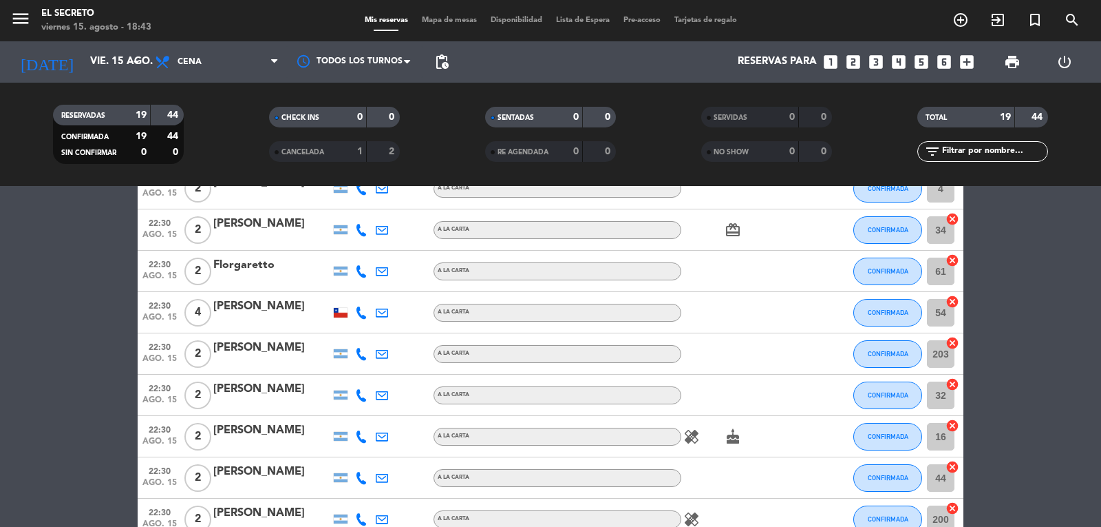
scroll to position [408, 0]
drag, startPoint x: 695, startPoint y: 435, endPoint x: 701, endPoint y: 439, distance: 7.1
click at [701, 435] on span "healing" at bounding box center [692, 437] width 21 height 17
click at [693, 437] on icon "healing" at bounding box center [692, 437] width 17 height 17
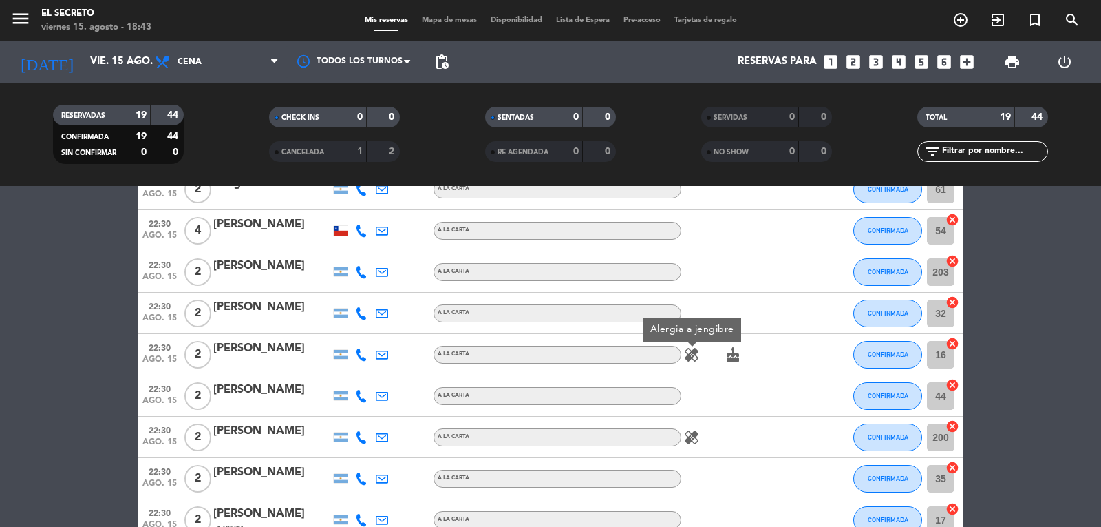
scroll to position [546, 0]
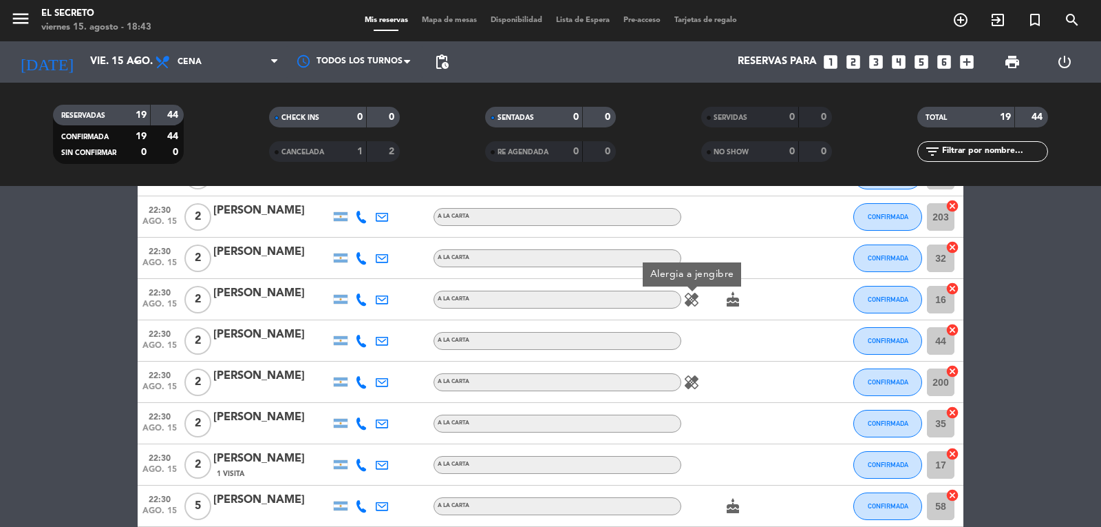
click at [699, 386] on icon "healing" at bounding box center [692, 382] width 17 height 17
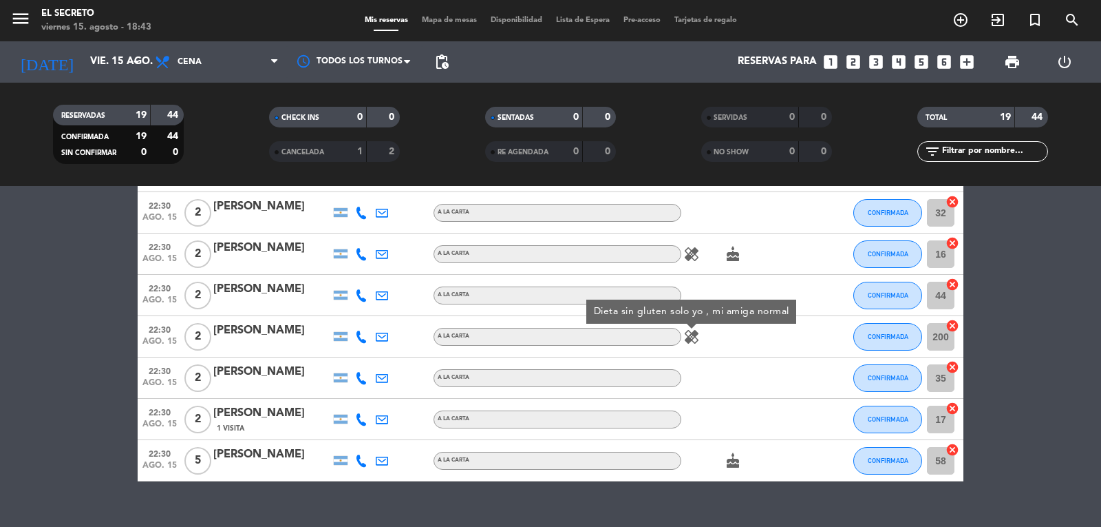
scroll to position [615, 0]
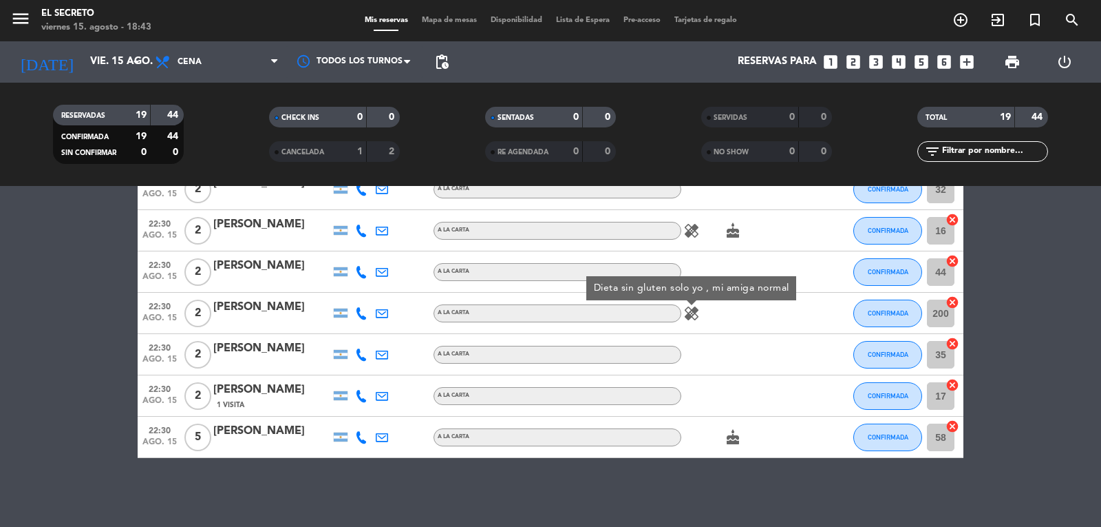
click at [733, 440] on icon "cake" at bounding box center [733, 437] width 17 height 17
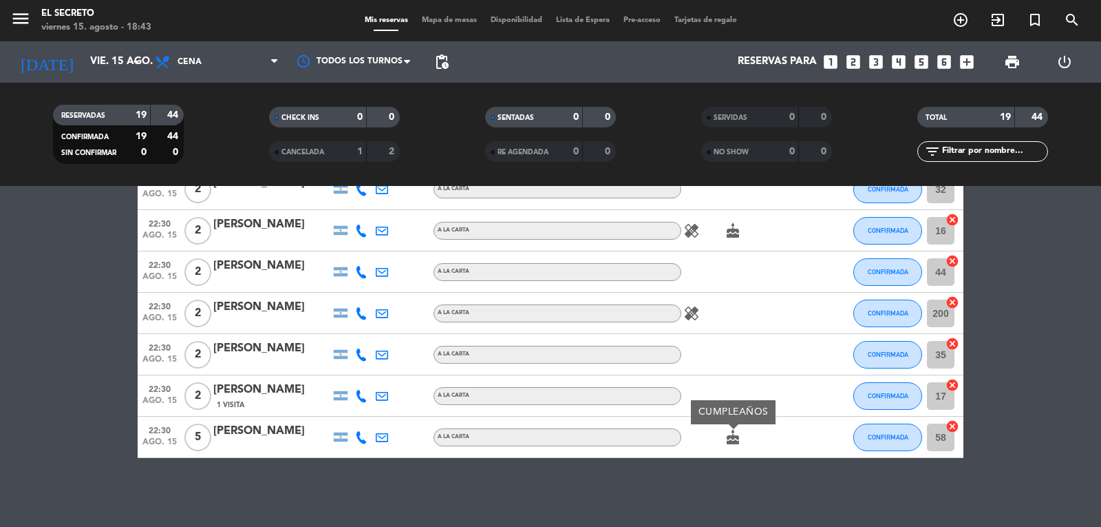
scroll to position [477, 0]
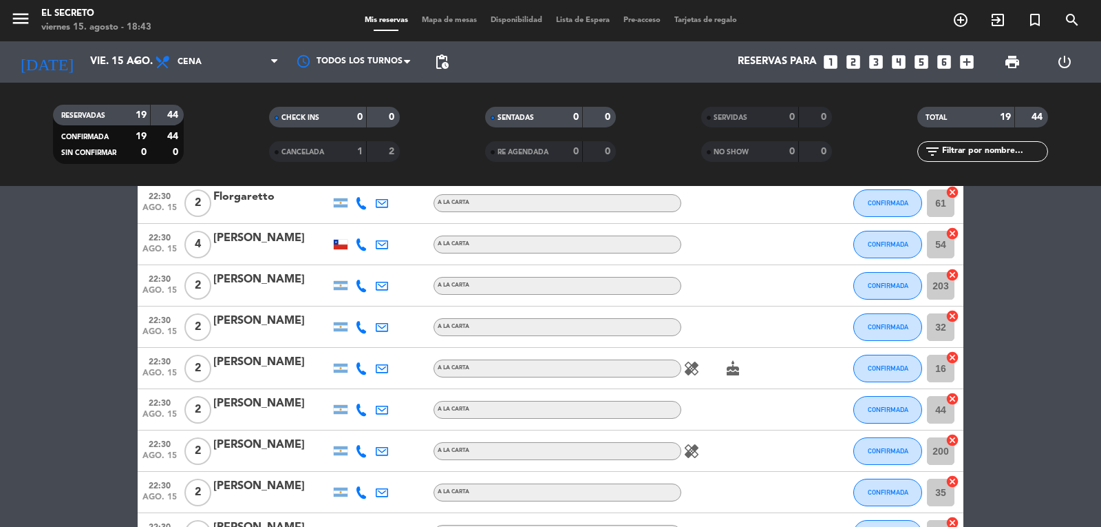
click at [732, 373] on icon "cake" at bounding box center [733, 368] width 17 height 17
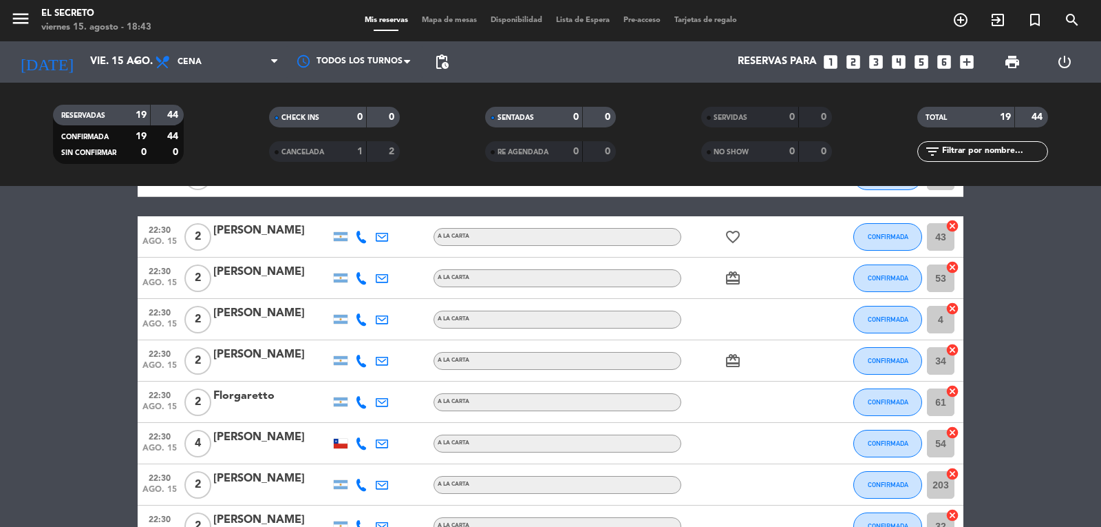
scroll to position [202, 0]
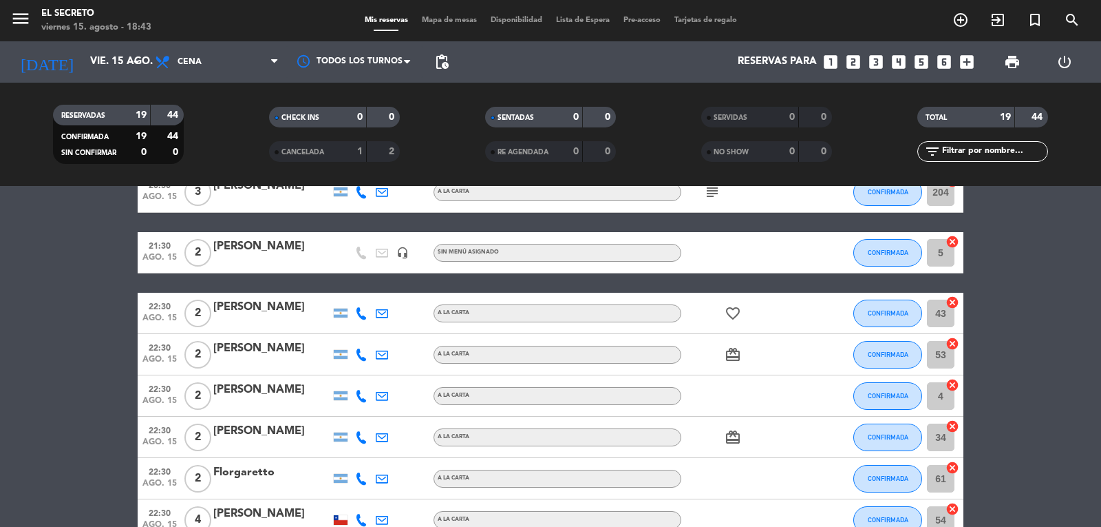
click at [732, 439] on icon "card_giftcard" at bounding box center [733, 437] width 17 height 17
click at [739, 355] on icon "card_giftcard" at bounding box center [733, 354] width 17 height 17
click at [741, 312] on icon "favorite_border" at bounding box center [733, 313] width 17 height 17
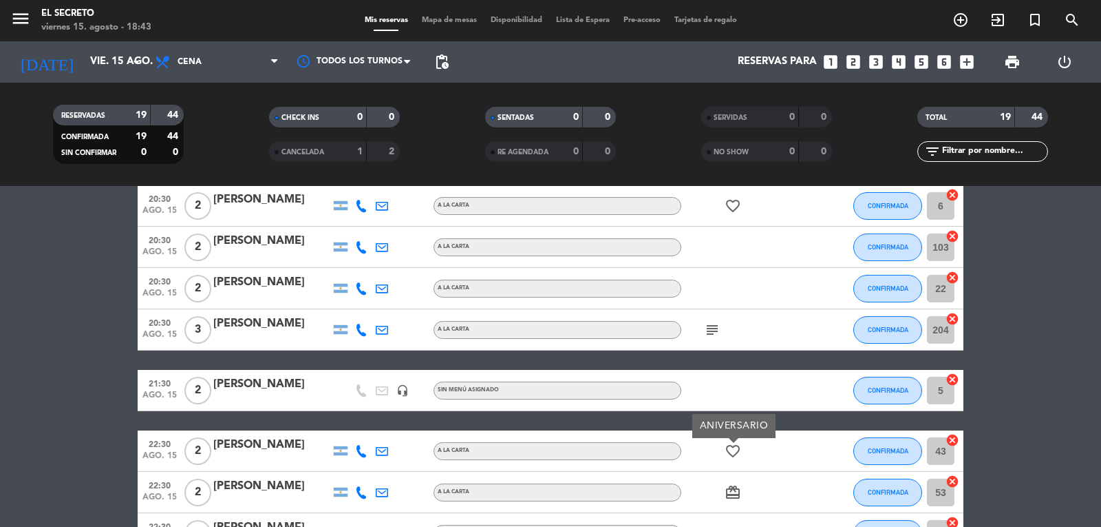
click at [715, 335] on icon "subject" at bounding box center [712, 329] width 17 height 17
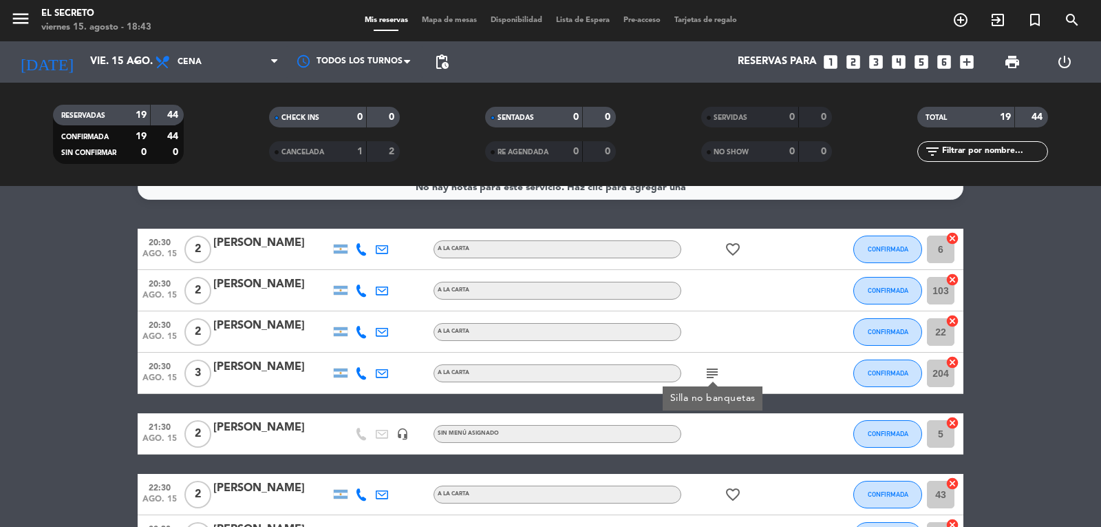
scroll to position [0, 0]
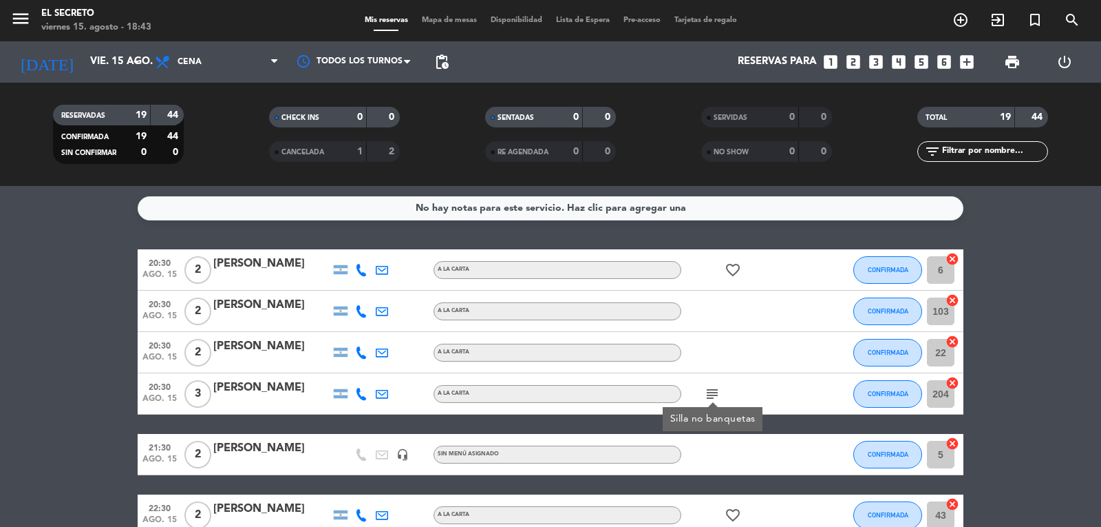
click at [734, 268] on icon "favorite_border" at bounding box center [733, 270] width 17 height 17
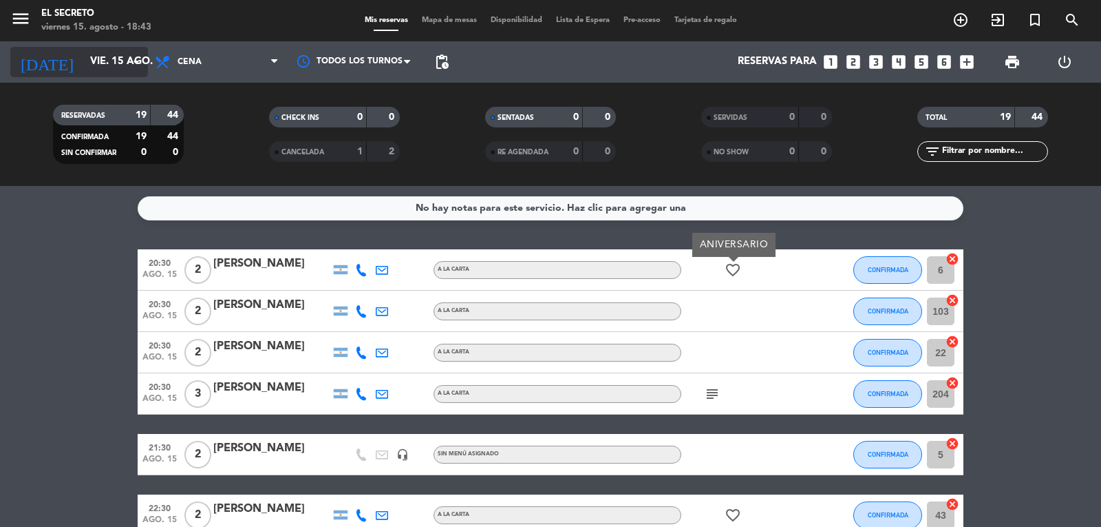
click at [100, 67] on input "vie. 15 ago." at bounding box center [149, 62] width 133 height 26
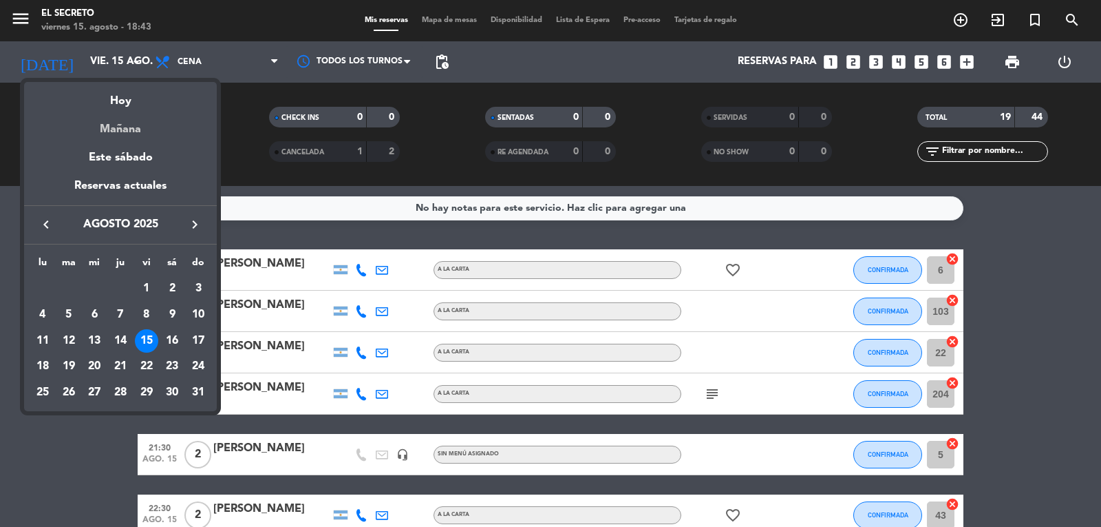
click at [139, 125] on div "Mañana" at bounding box center [120, 124] width 193 height 28
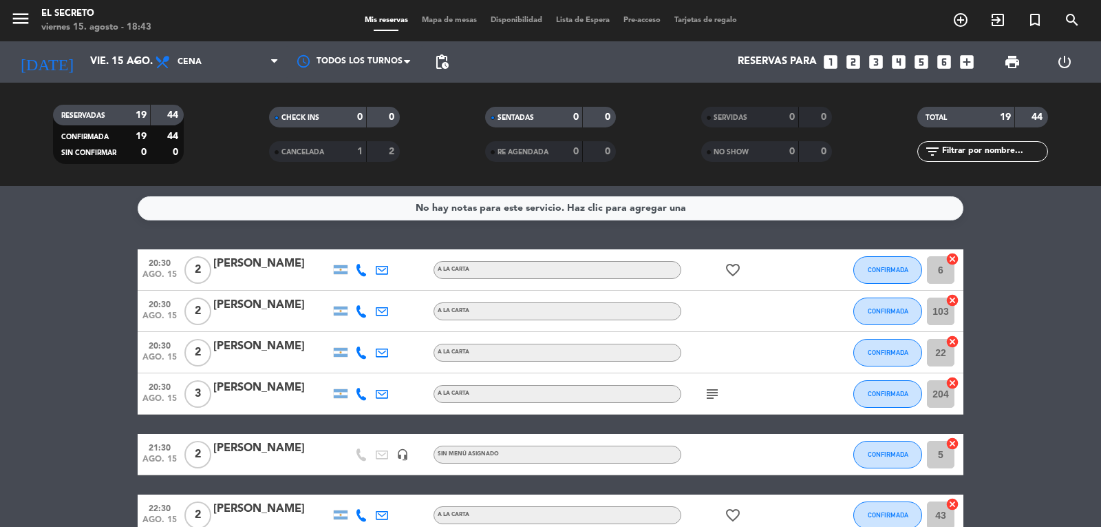
type input "sáb. 16 ago."
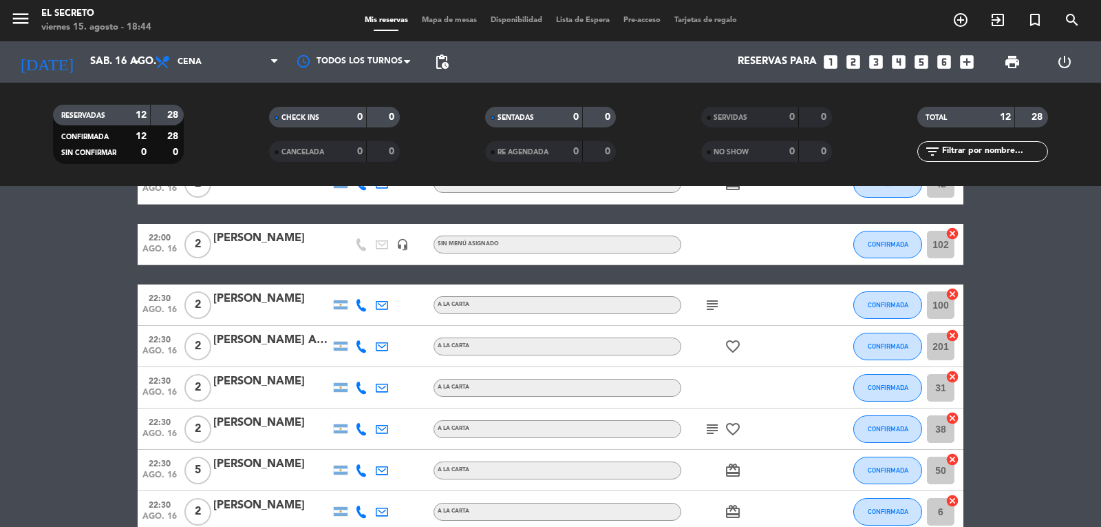
scroll to position [275, 0]
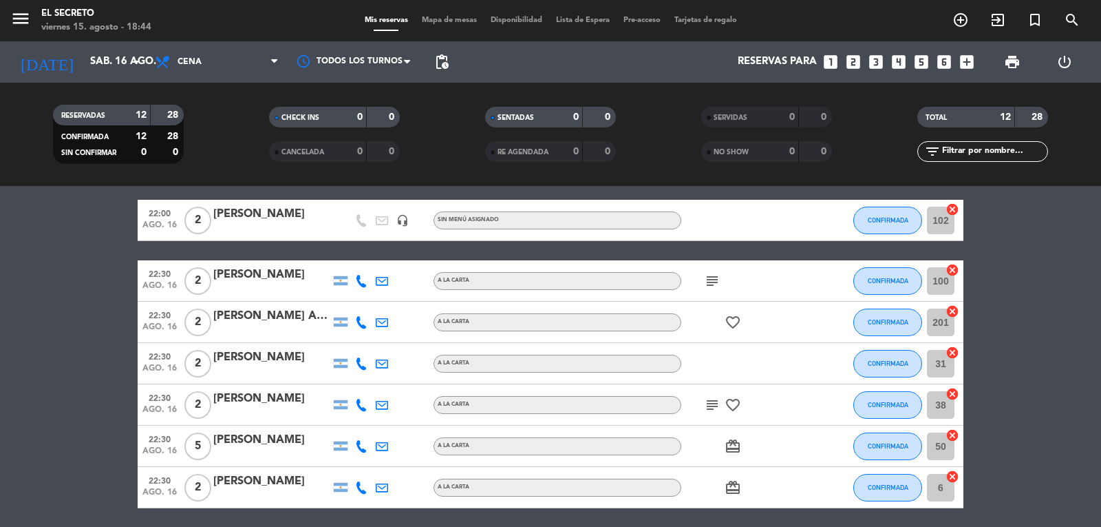
click at [713, 288] on icon "subject" at bounding box center [712, 281] width 17 height 17
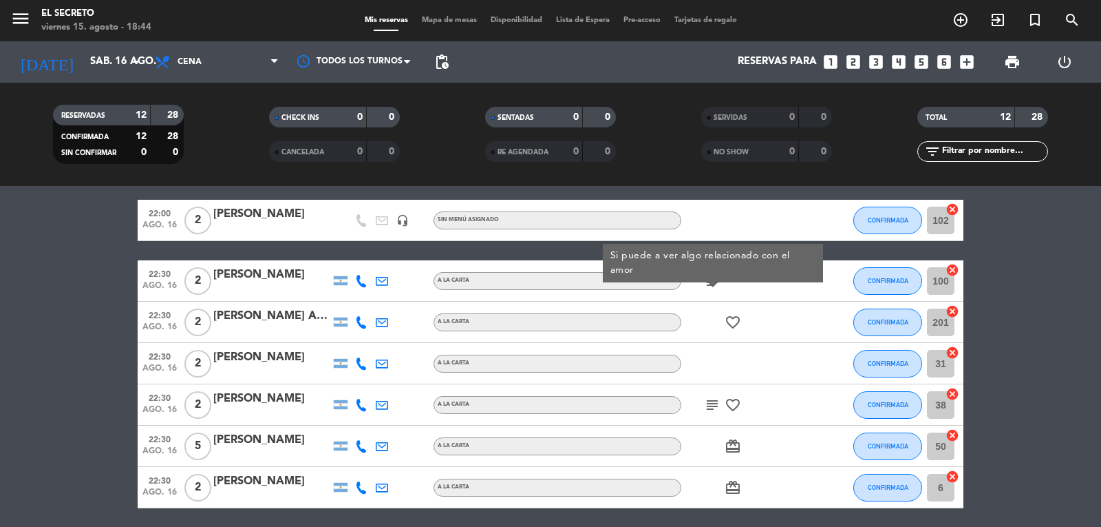
click at [708, 403] on icon "subject" at bounding box center [712, 405] width 17 height 17
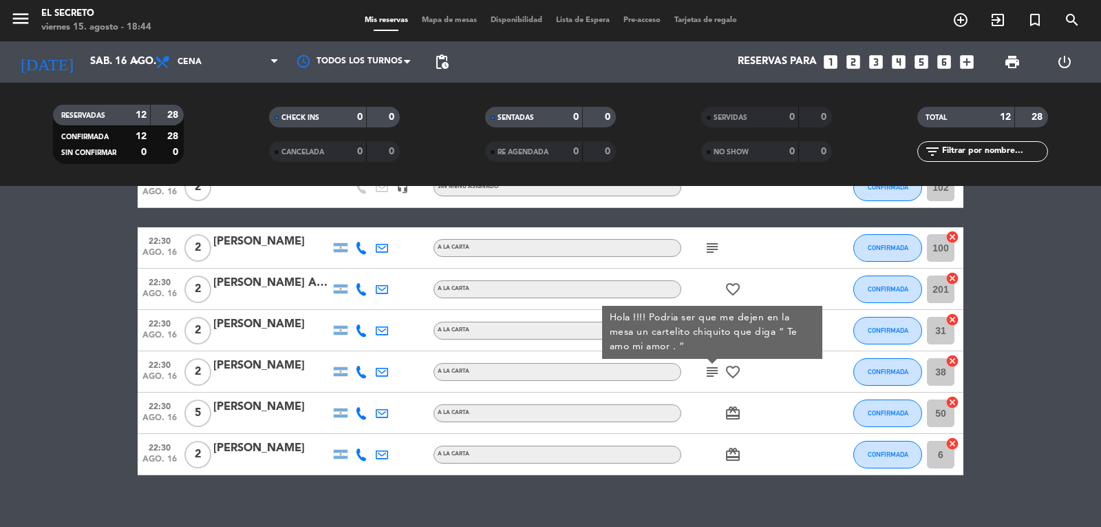
scroll to position [326, 0]
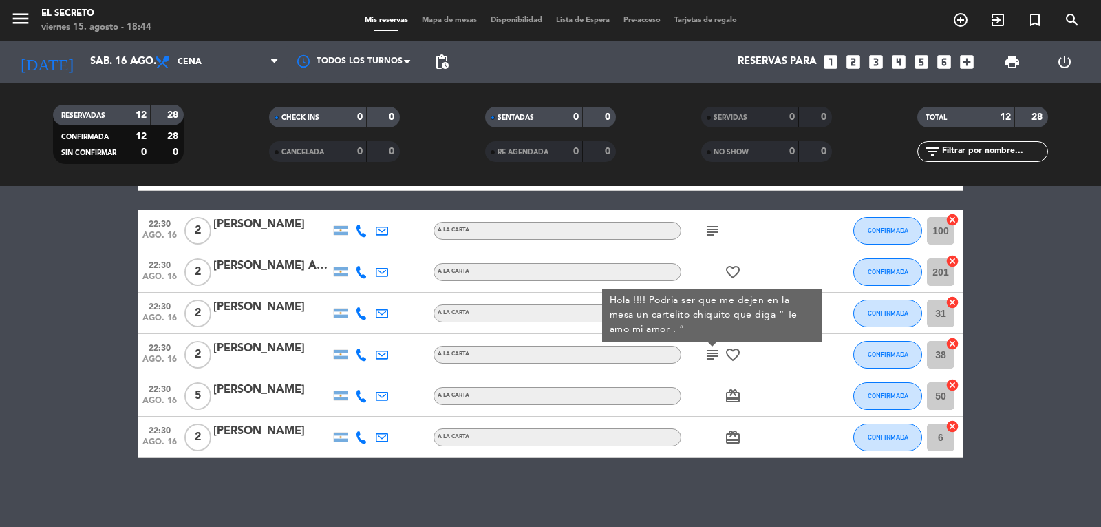
click at [711, 359] on icon "subject" at bounding box center [712, 354] width 17 height 17
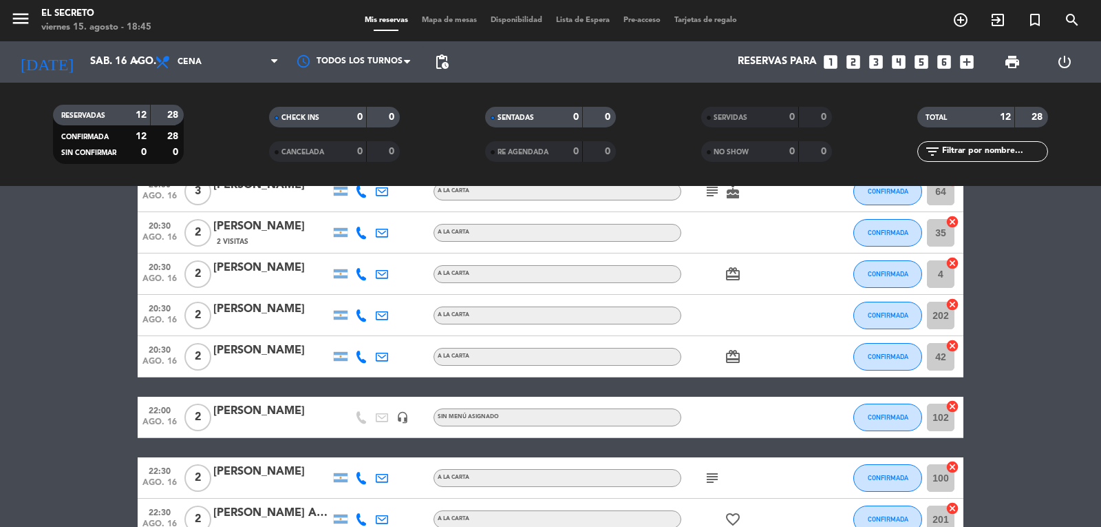
scroll to position [0, 0]
